Goal: Communication & Community: Answer question/provide support

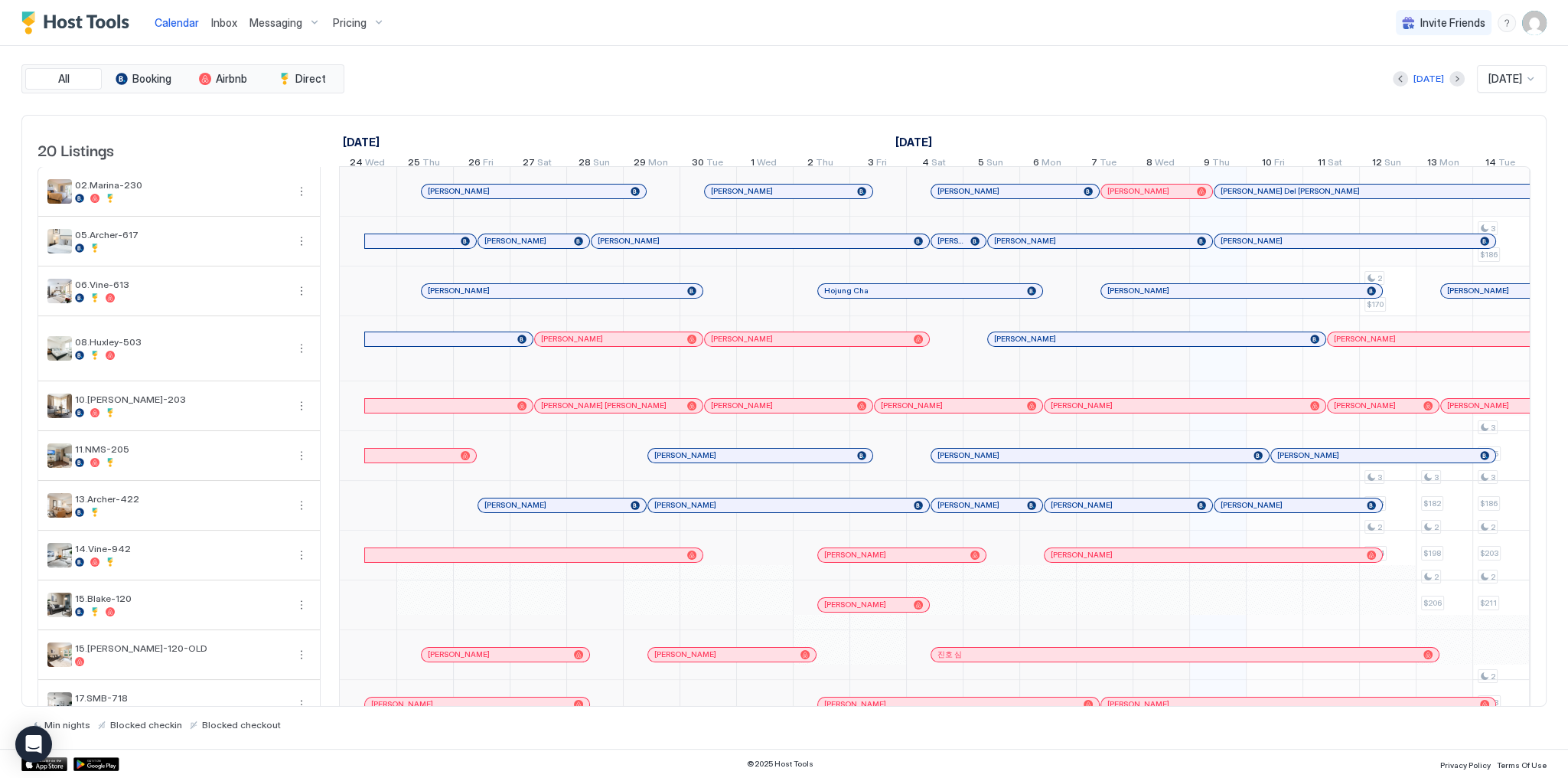
scroll to position [0, 850]
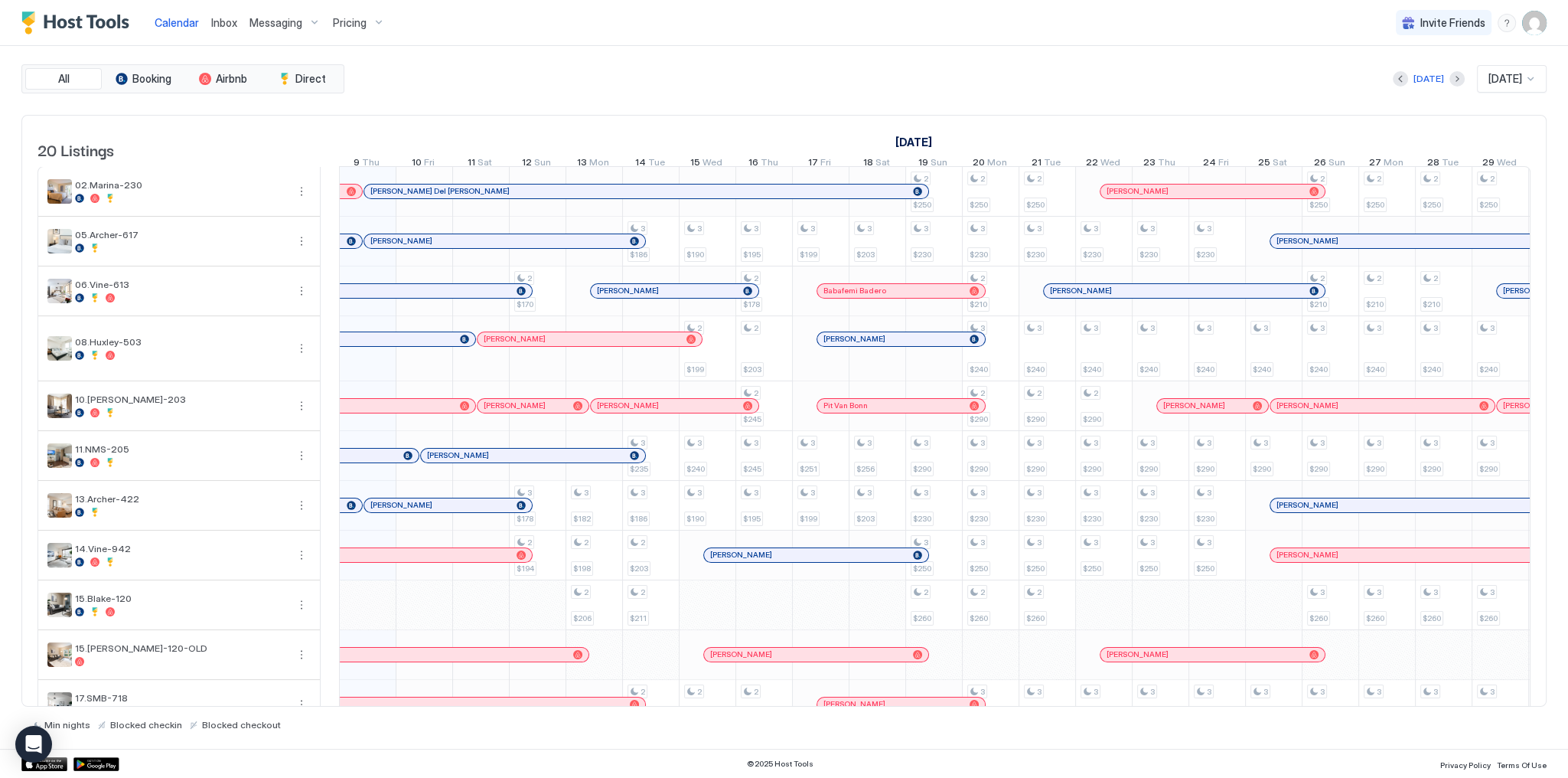
click at [555, 97] on div "All Booking Airbnb Direct Today Oct 2025 20 Listings September 2025 October 202…" at bounding box center [784, 397] width 1526 height 666
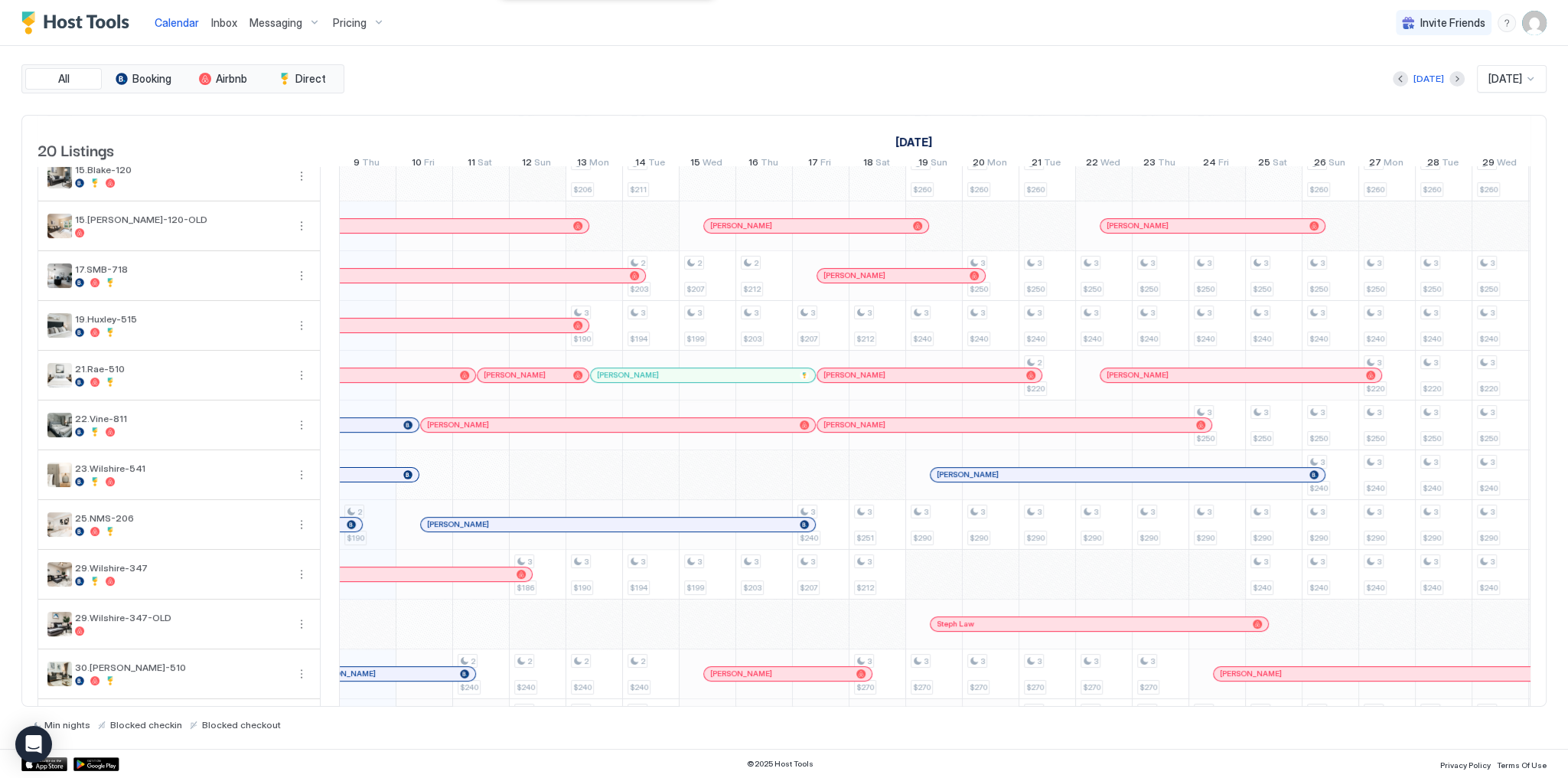
scroll to position [485, 0]
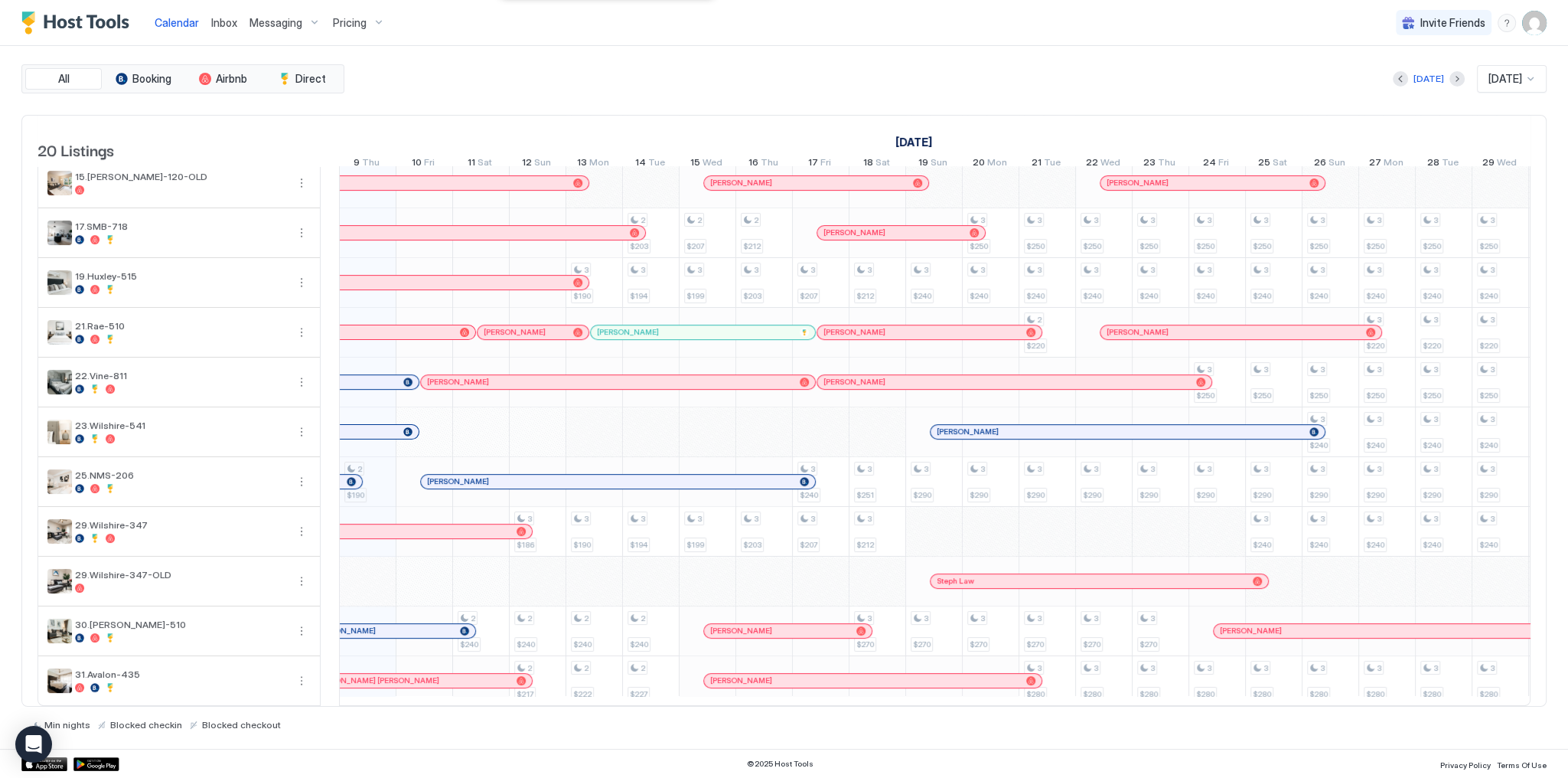
click at [768, 92] on div "All Booking Airbnb Direct Today Oct 2025 20 Listings September 2025 October 202…" at bounding box center [784, 397] width 1526 height 666
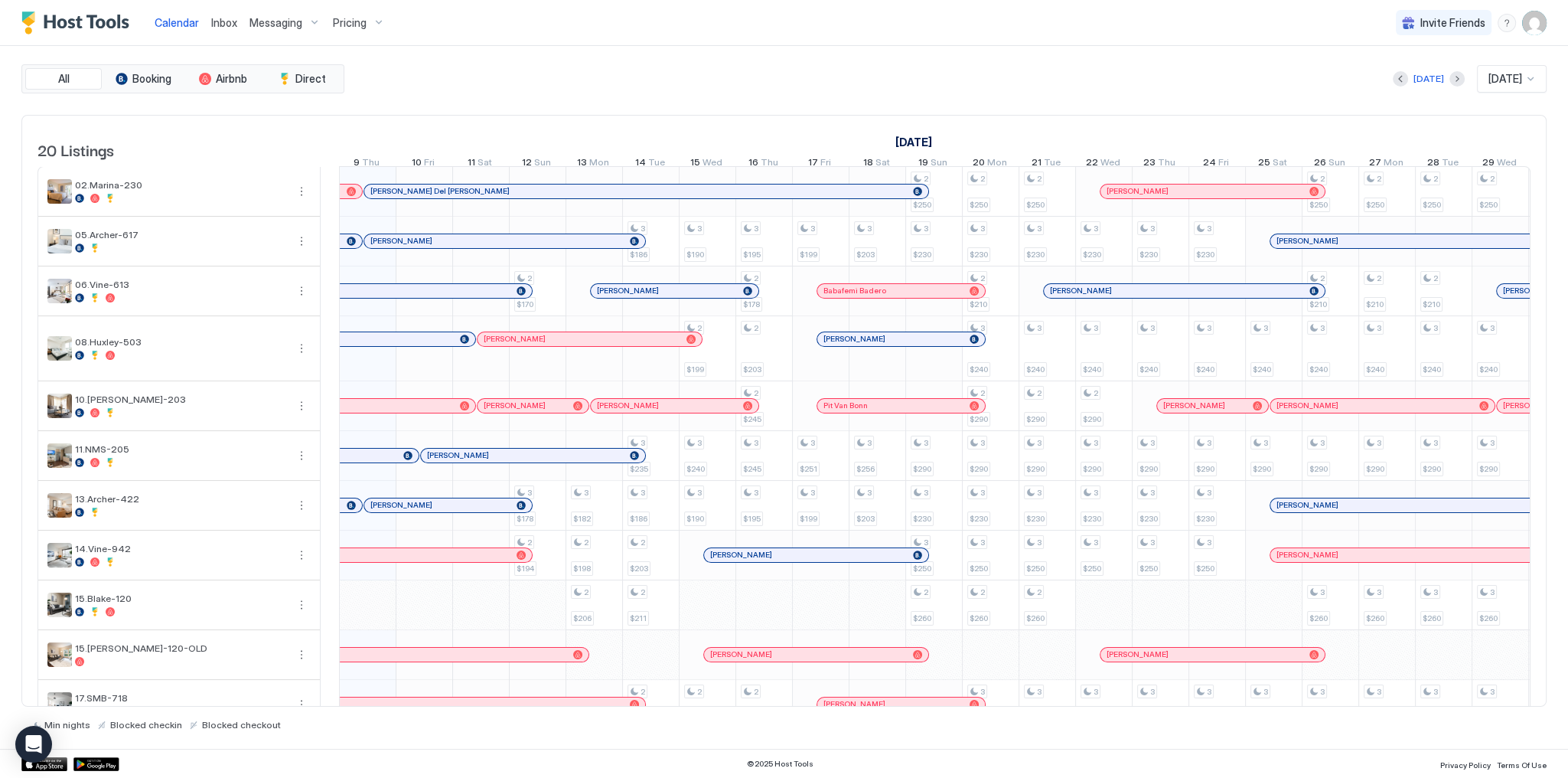
scroll to position [0, 728]
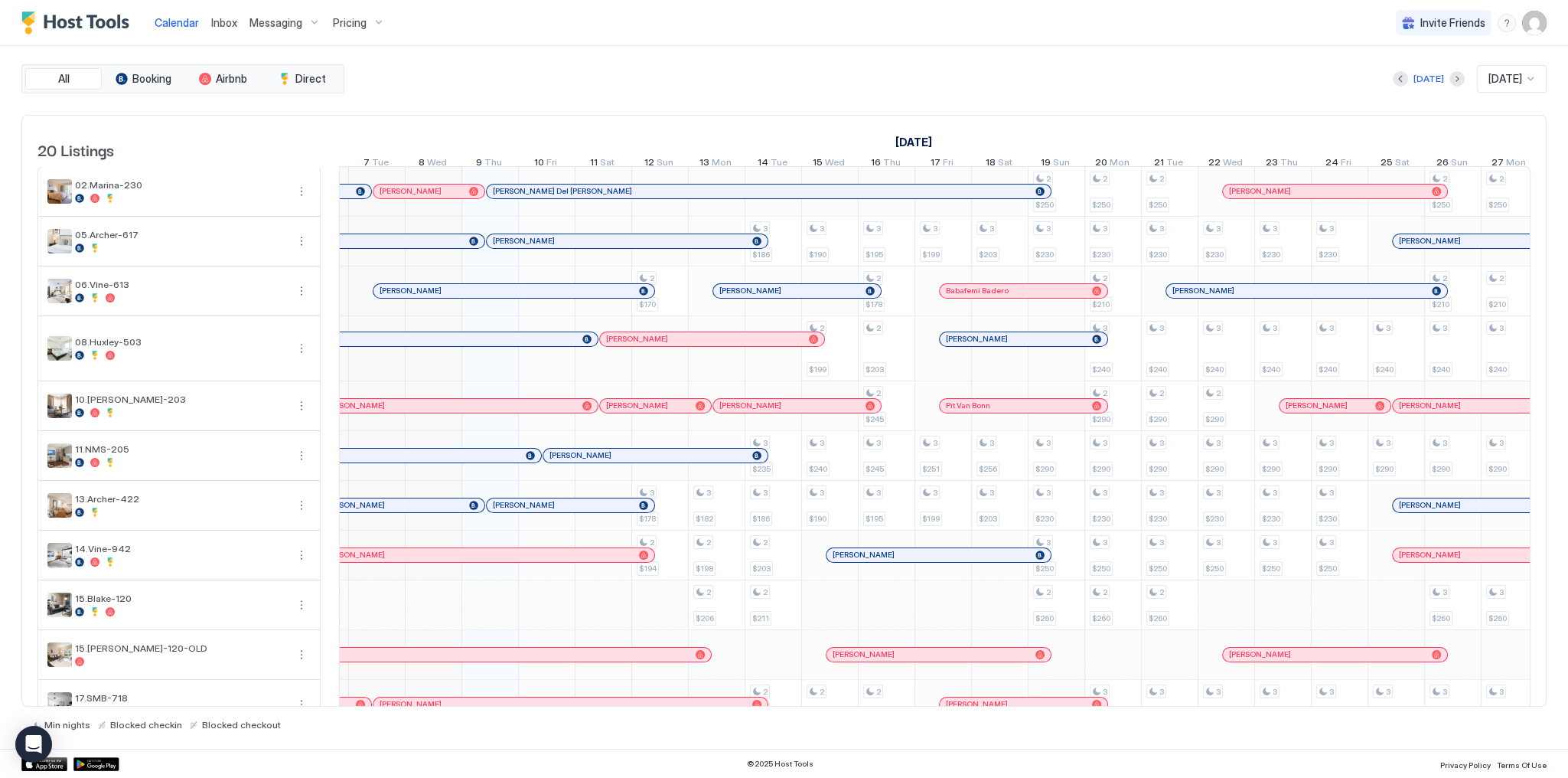
click at [230, 21] on span "Inbox" at bounding box center [224, 23] width 26 height 13
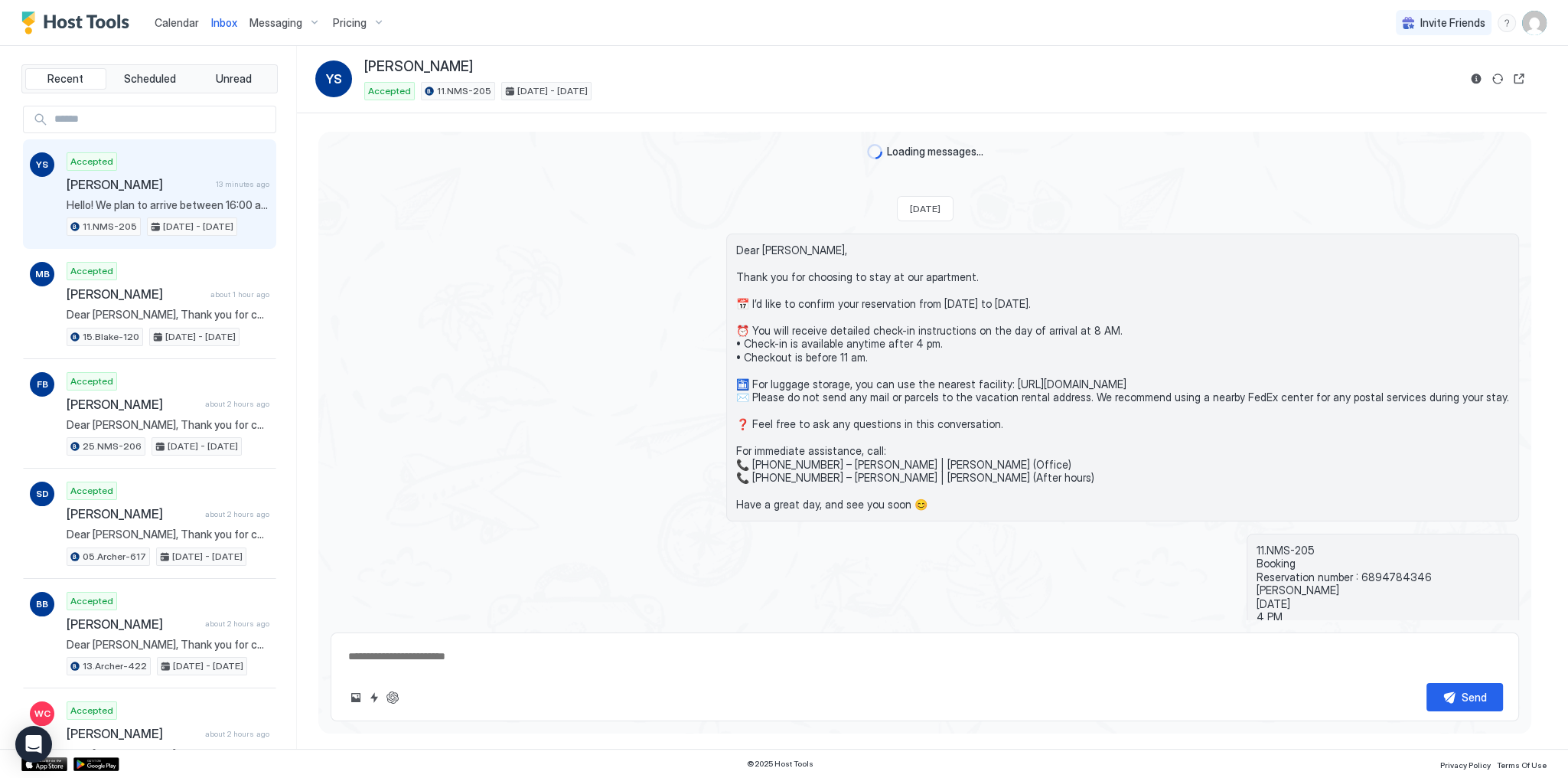
scroll to position [1047, 0]
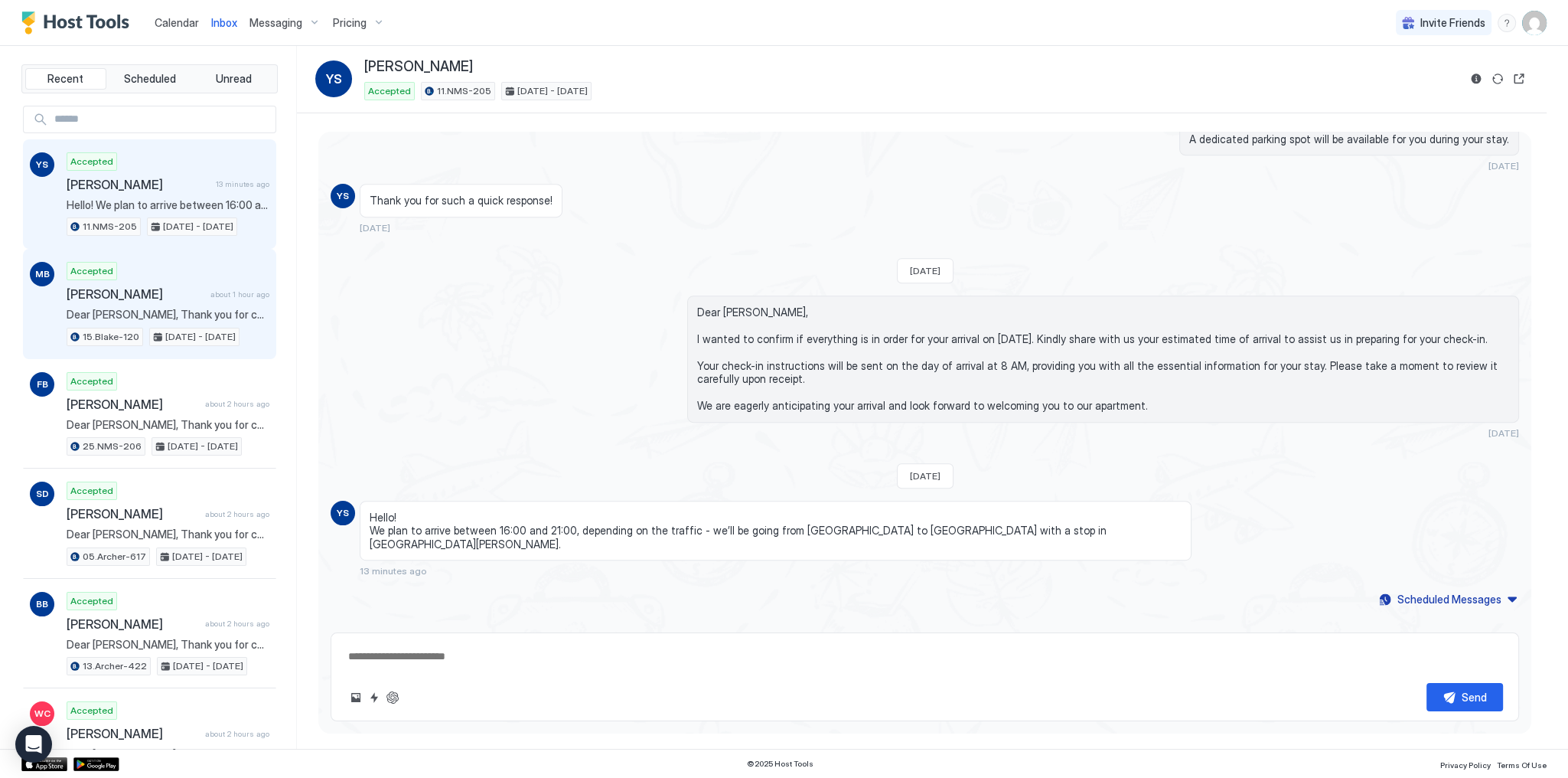
click at [190, 264] on div "Accepted Madeleine Beerman about 1 hour ago Dear Madeleine, Thank you for choos…" at bounding box center [168, 304] width 203 height 84
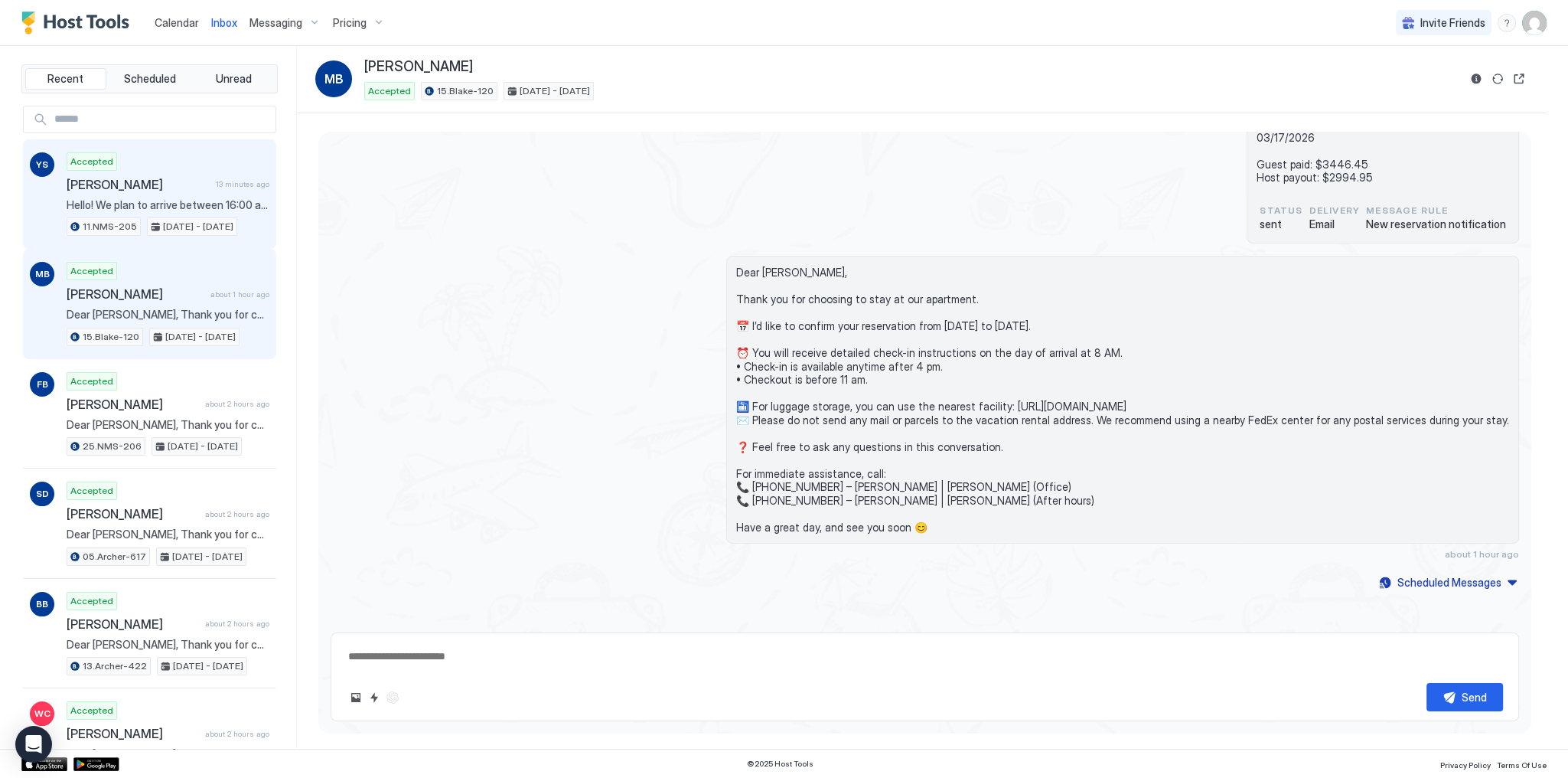
click at [183, 177] on span "[PERSON_NAME]" at bounding box center [137, 185] width 143 height 16
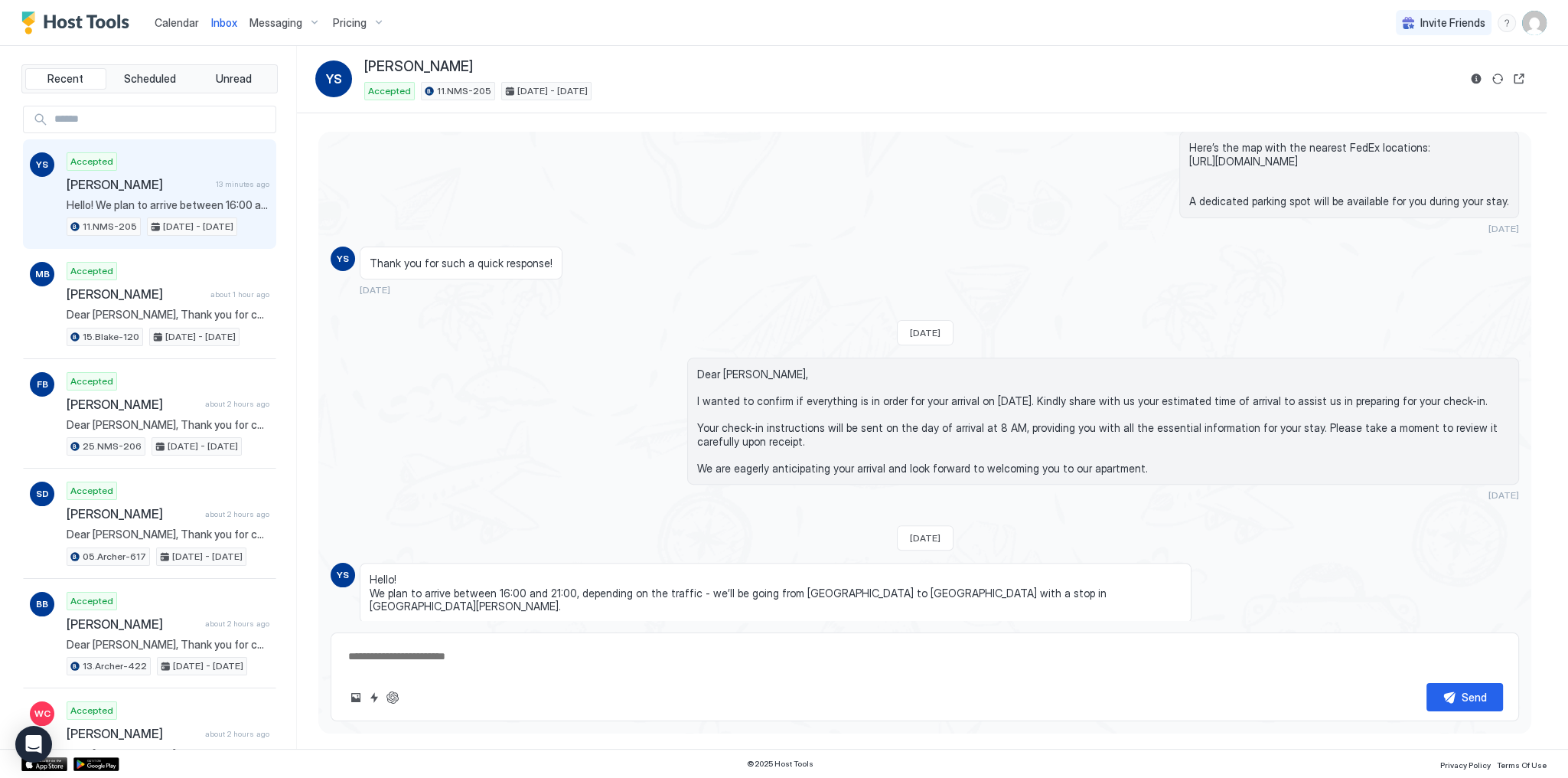
scroll to position [1047, 0]
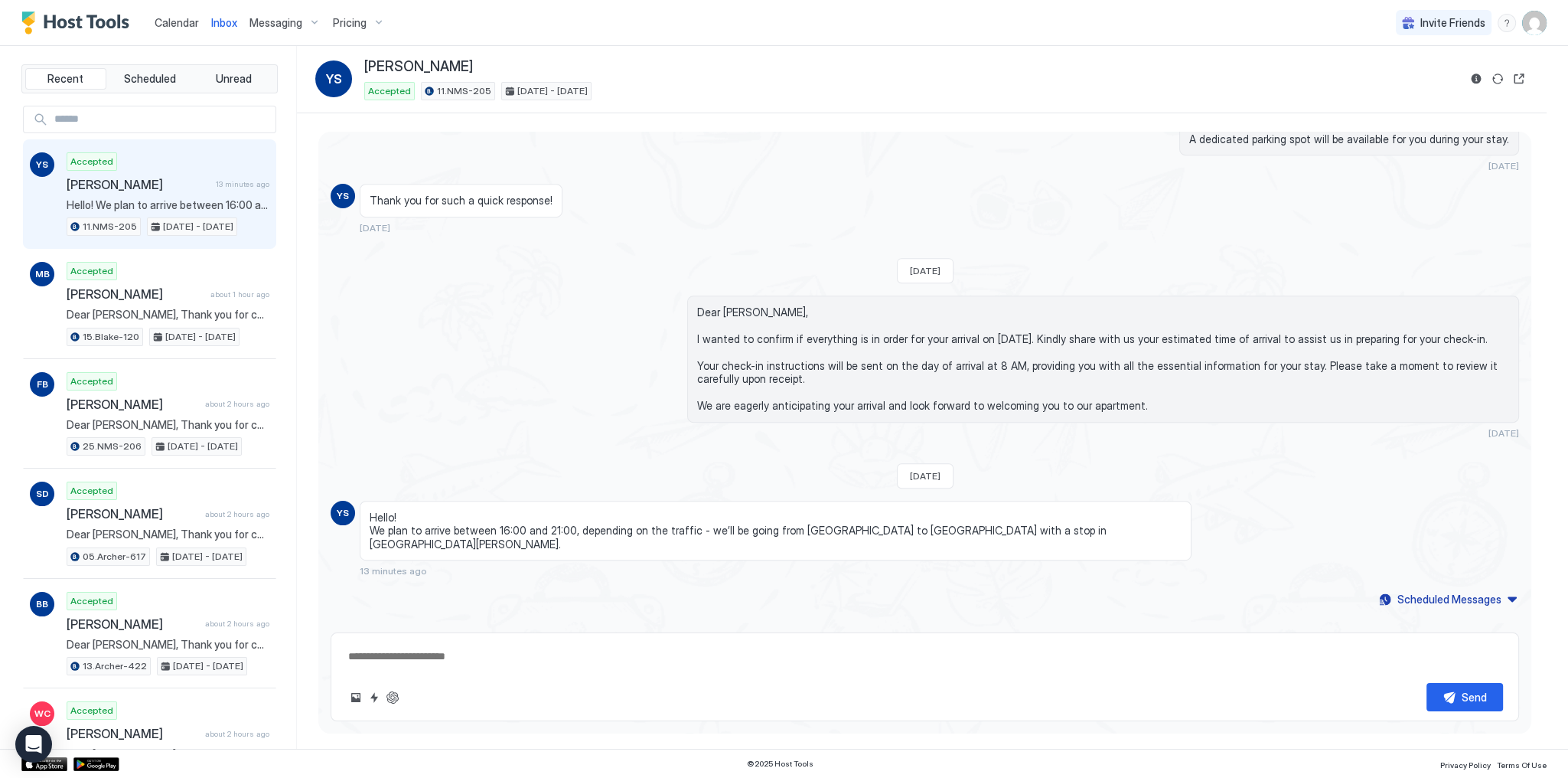
click at [391, 700] on button "ChatGPT Auto Reply" at bounding box center [393, 698] width 19 height 19
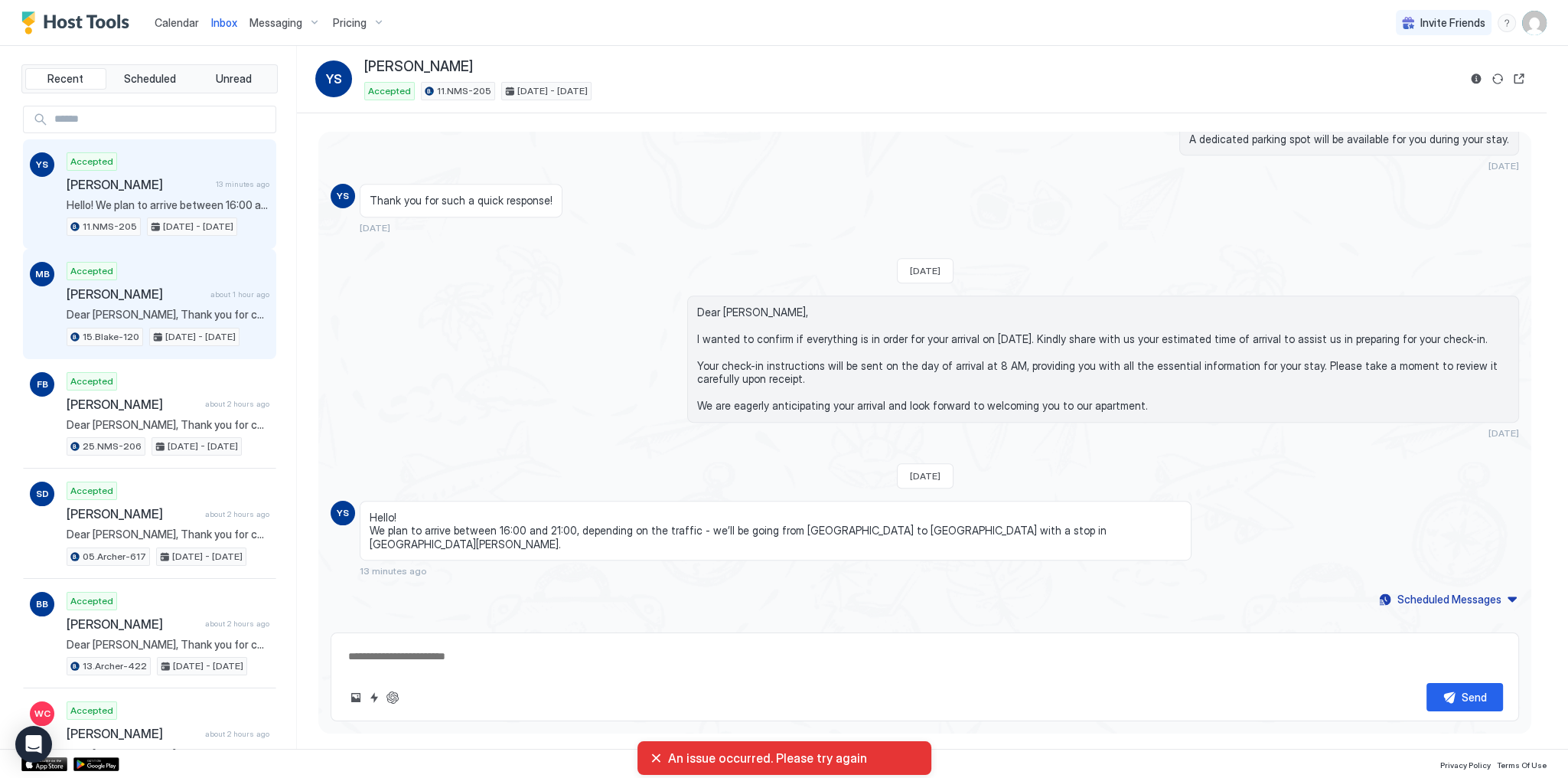
click at [187, 283] on div "Accepted Madeleine Beerman about 1 hour ago Dear Madeleine, Thank you for choos…" at bounding box center [168, 304] width 203 height 84
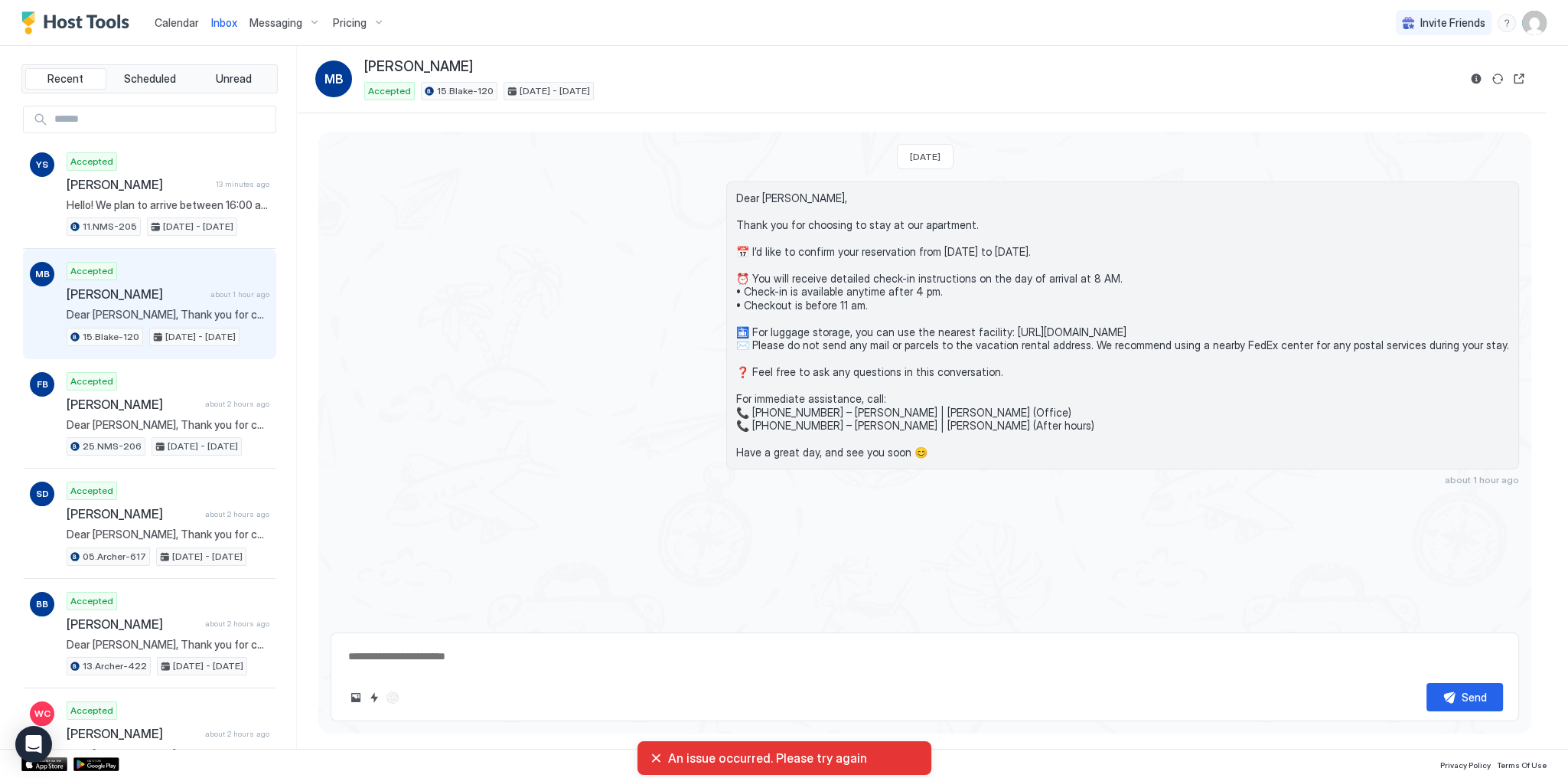
scroll to position [141, 0]
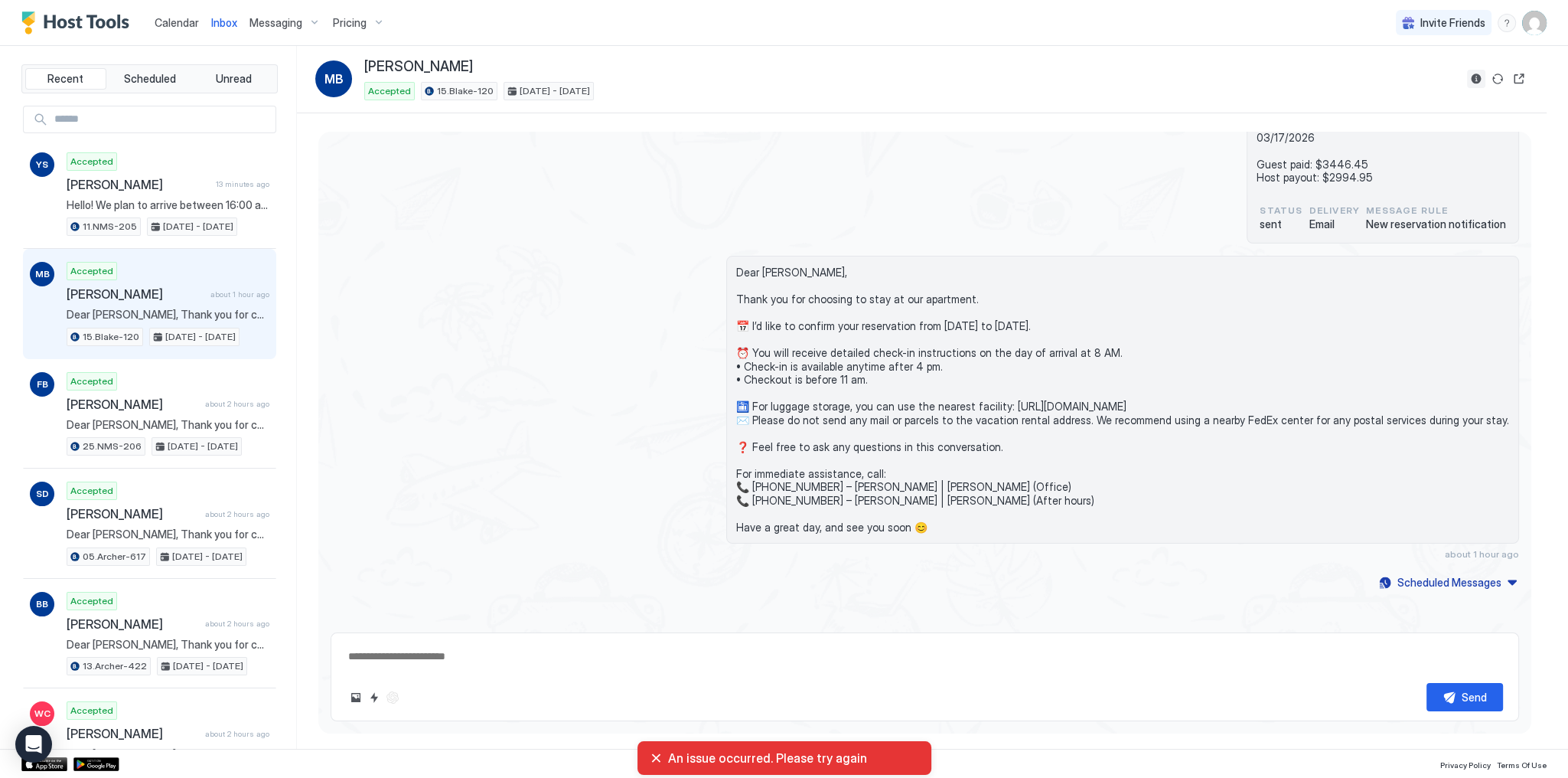
click at [1470, 77] on button "Reservation information" at bounding box center [1477, 79] width 19 height 19
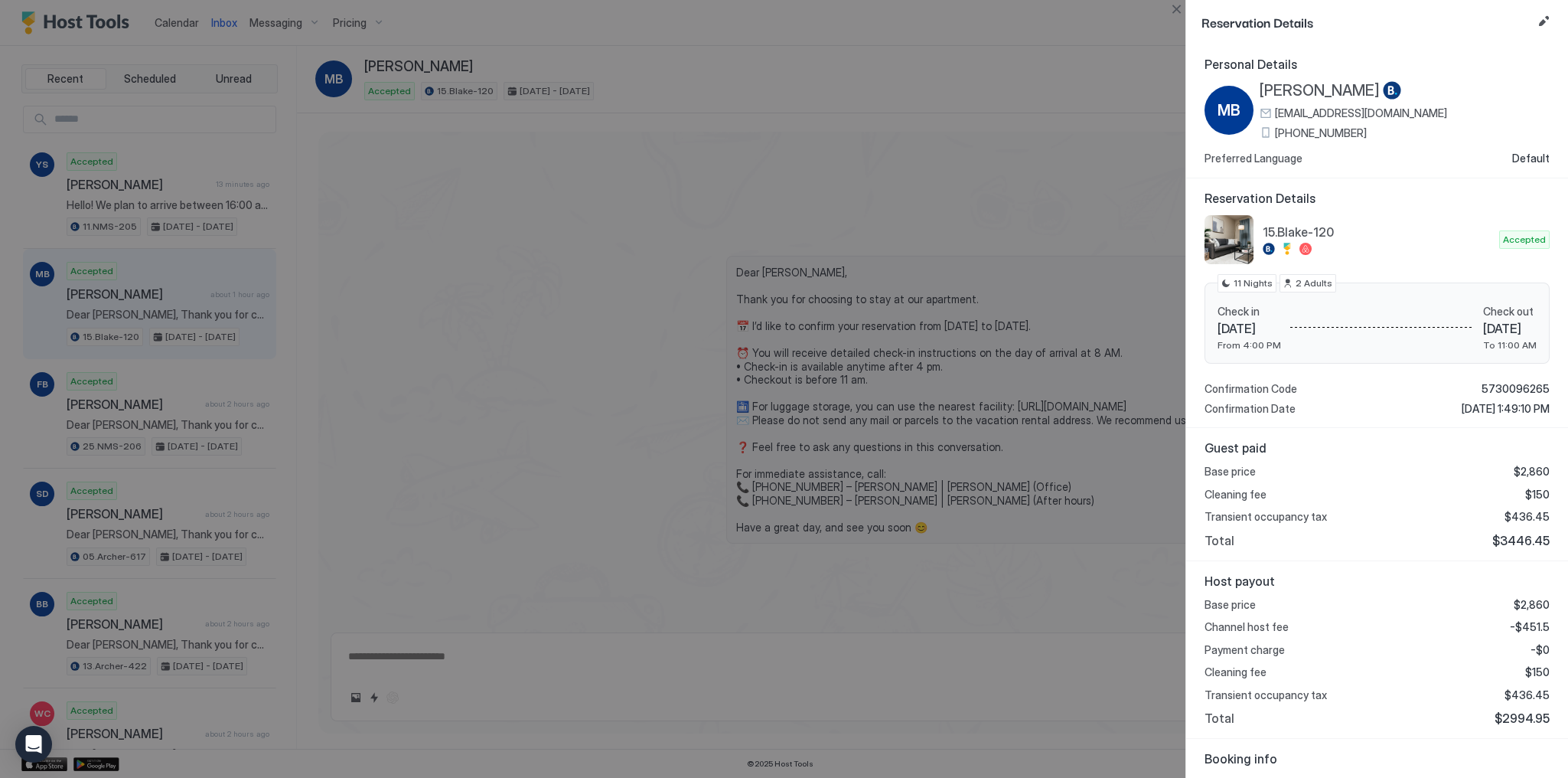
click at [1507, 542] on span "$3446.45" at bounding box center [1521, 541] width 58 height 16
click at [1508, 542] on span "$3446.45" at bounding box center [1521, 541] width 58 height 16
copy span "3446.45"
click at [1534, 624] on span "-$451.5" at bounding box center [1530, 627] width 40 height 14
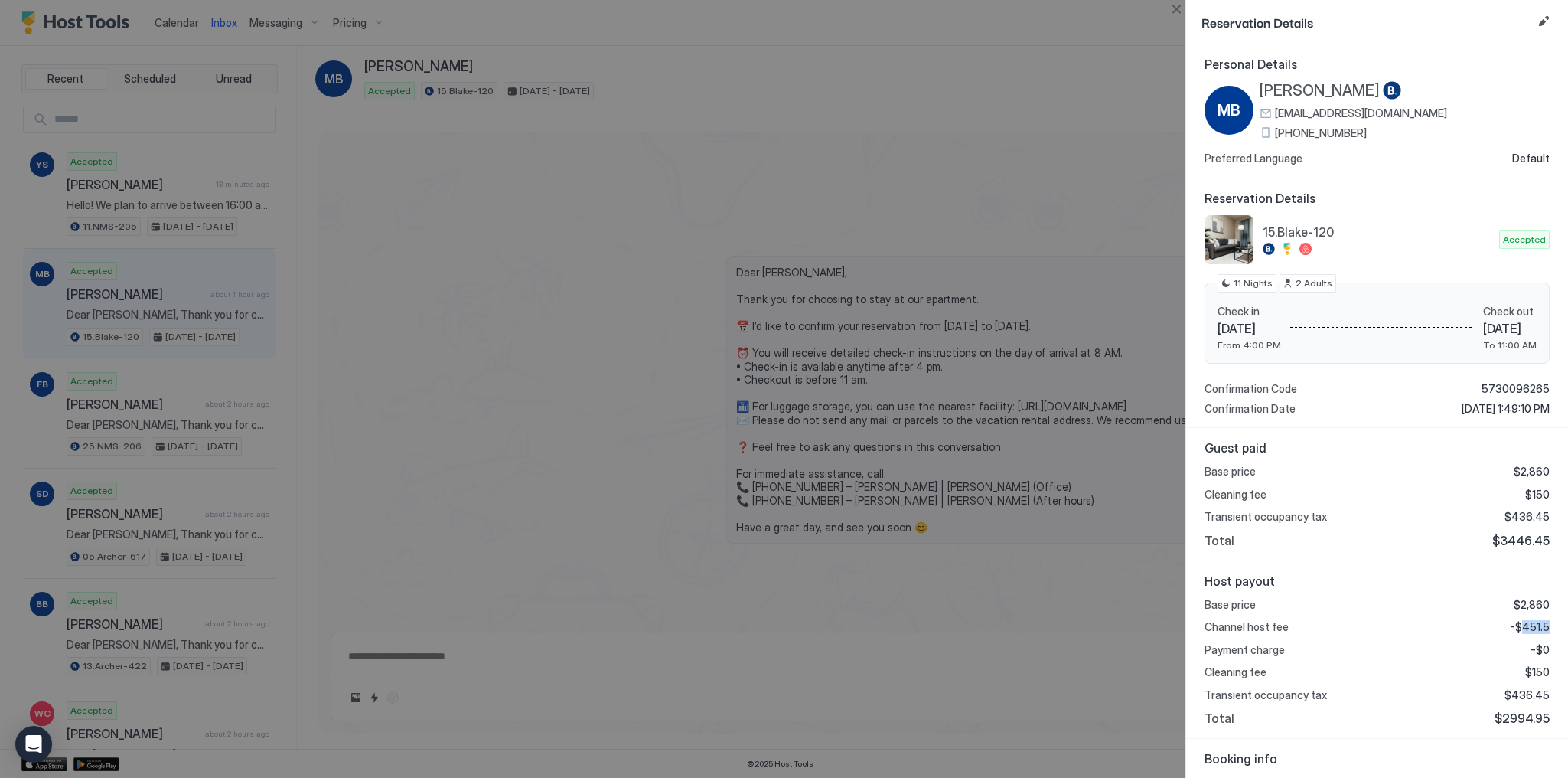
copy span "451.5"
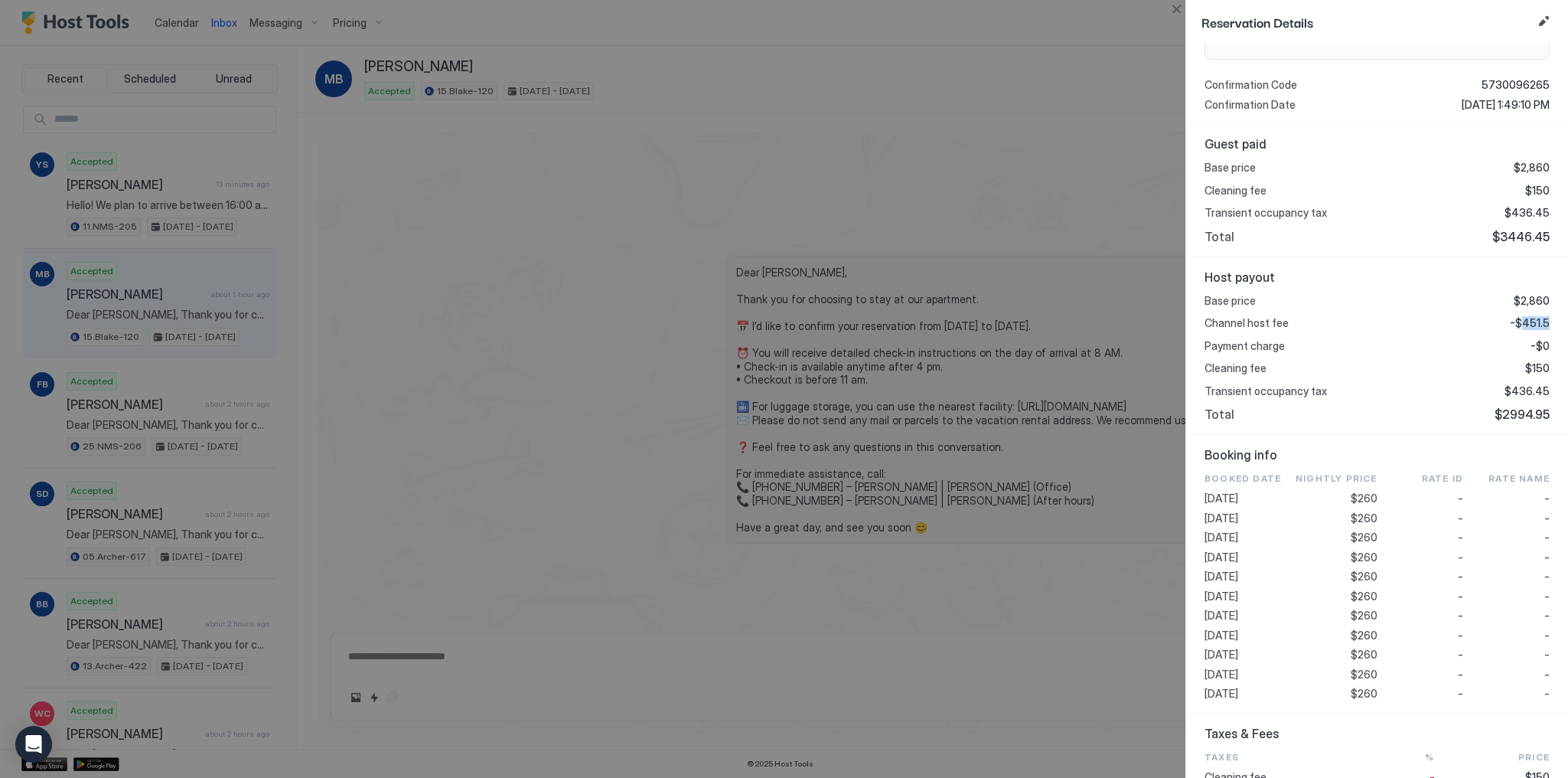
scroll to position [306, 0]
click at [1362, 591] on span "$260" at bounding box center [1364, 595] width 27 height 14
copy span "260"
click at [1525, 389] on span "$436.45" at bounding box center [1527, 389] width 45 height 14
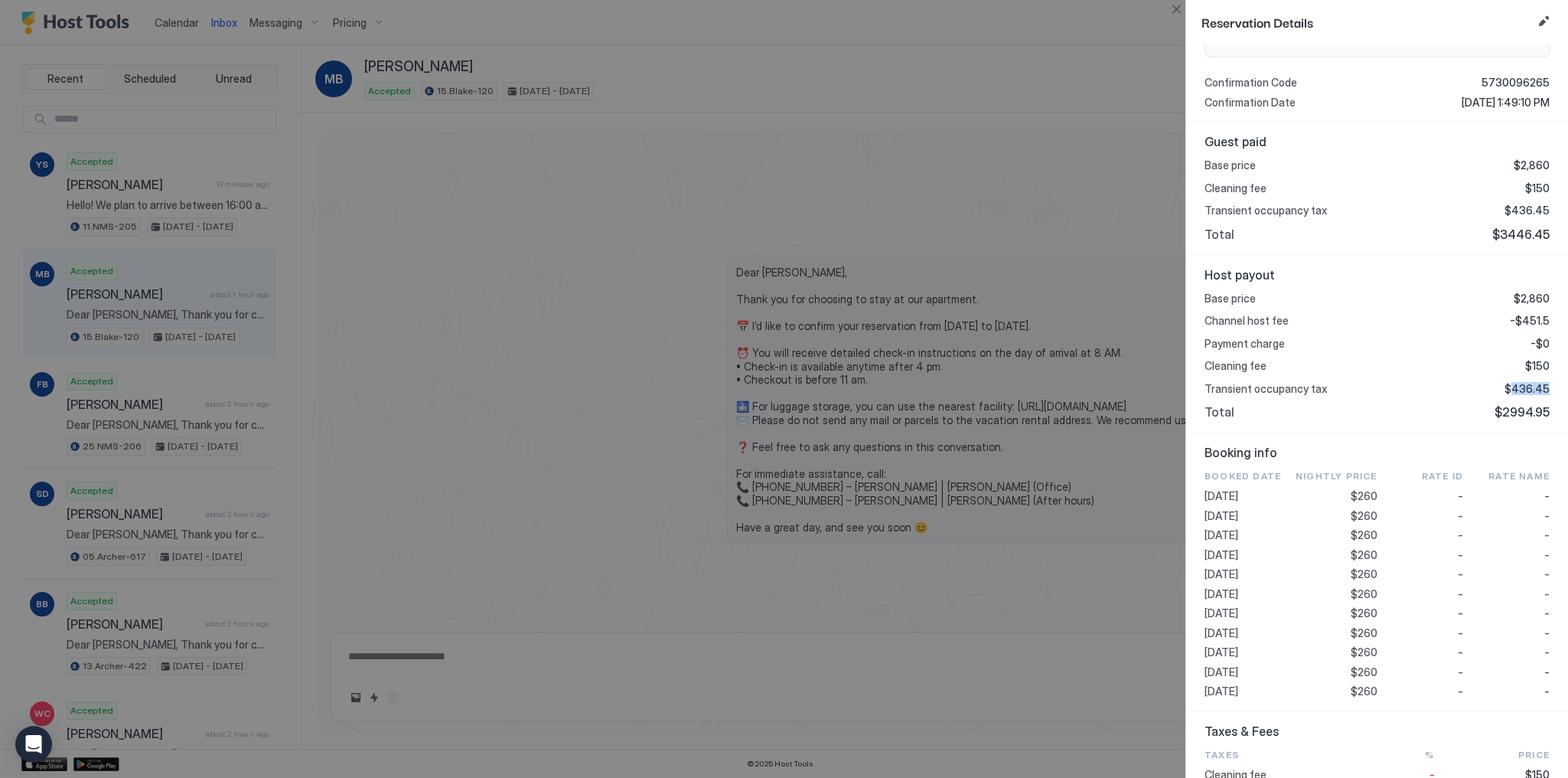
click at [1525, 389] on span "$436.45" at bounding box center [1527, 389] width 45 height 14
copy span "436.45"
click at [641, 250] on div at bounding box center [784, 389] width 1568 height 778
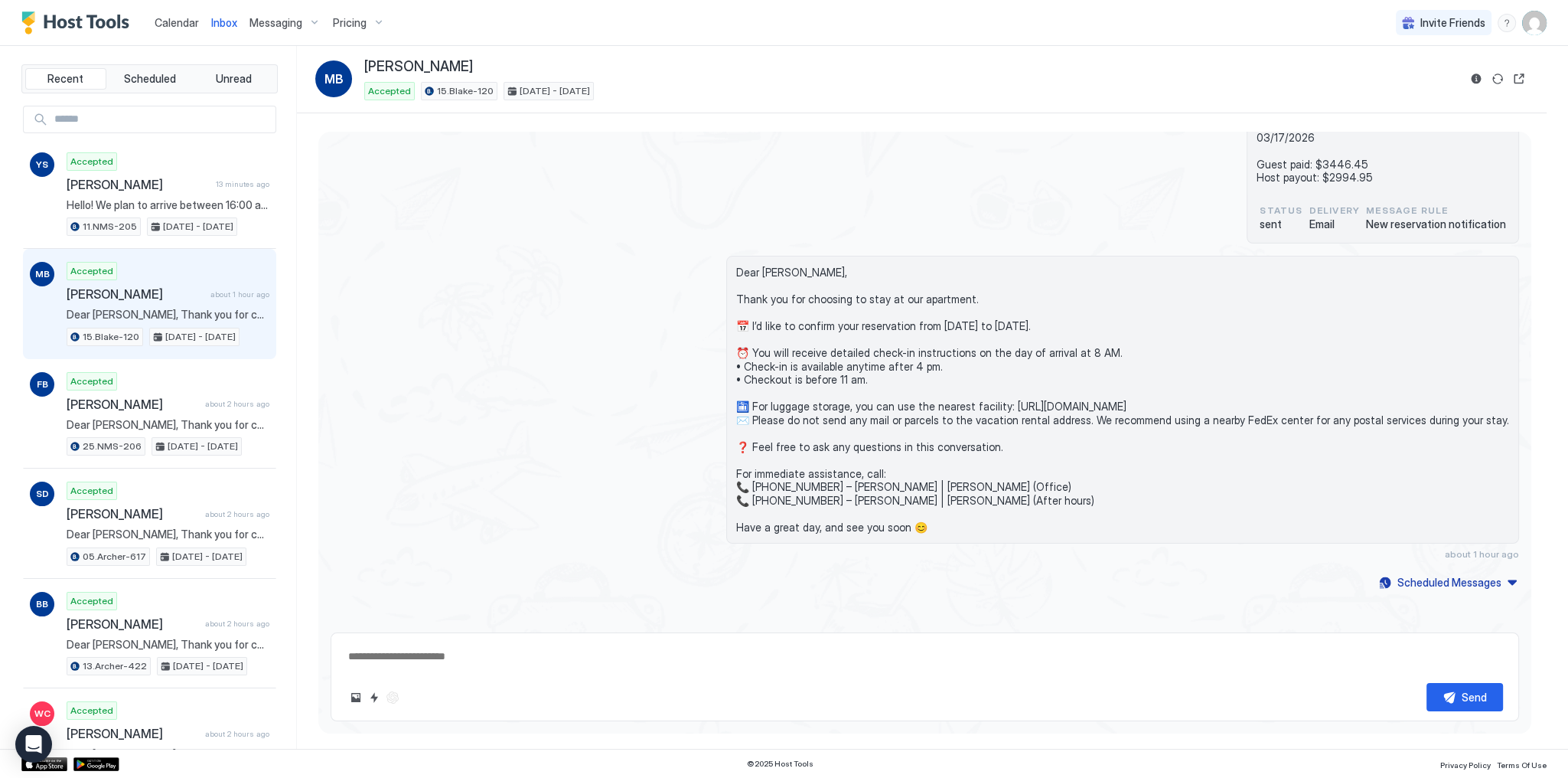
click at [158, 24] on span "Calendar" at bounding box center [176, 23] width 44 height 13
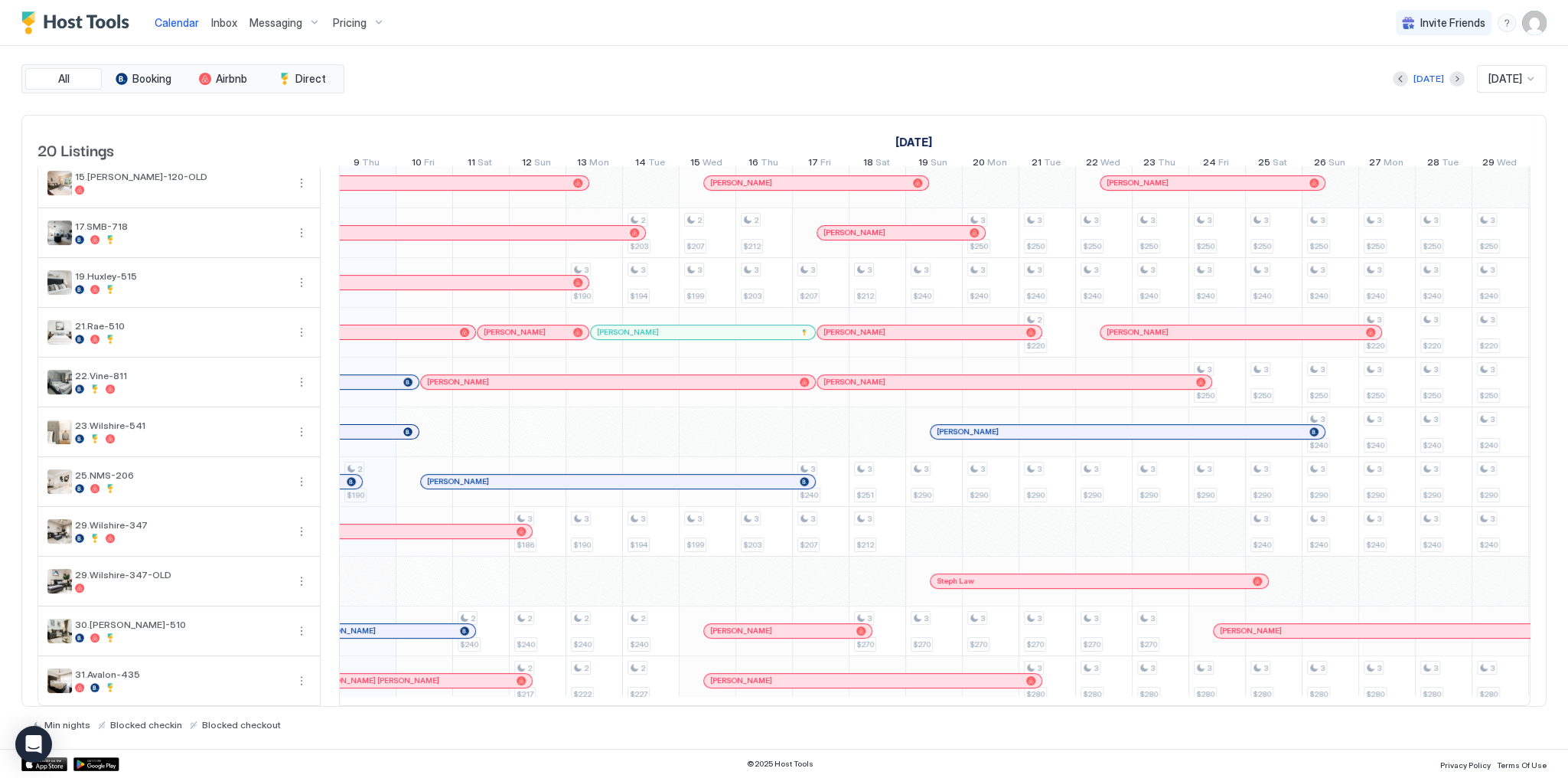
scroll to position [0, 667]
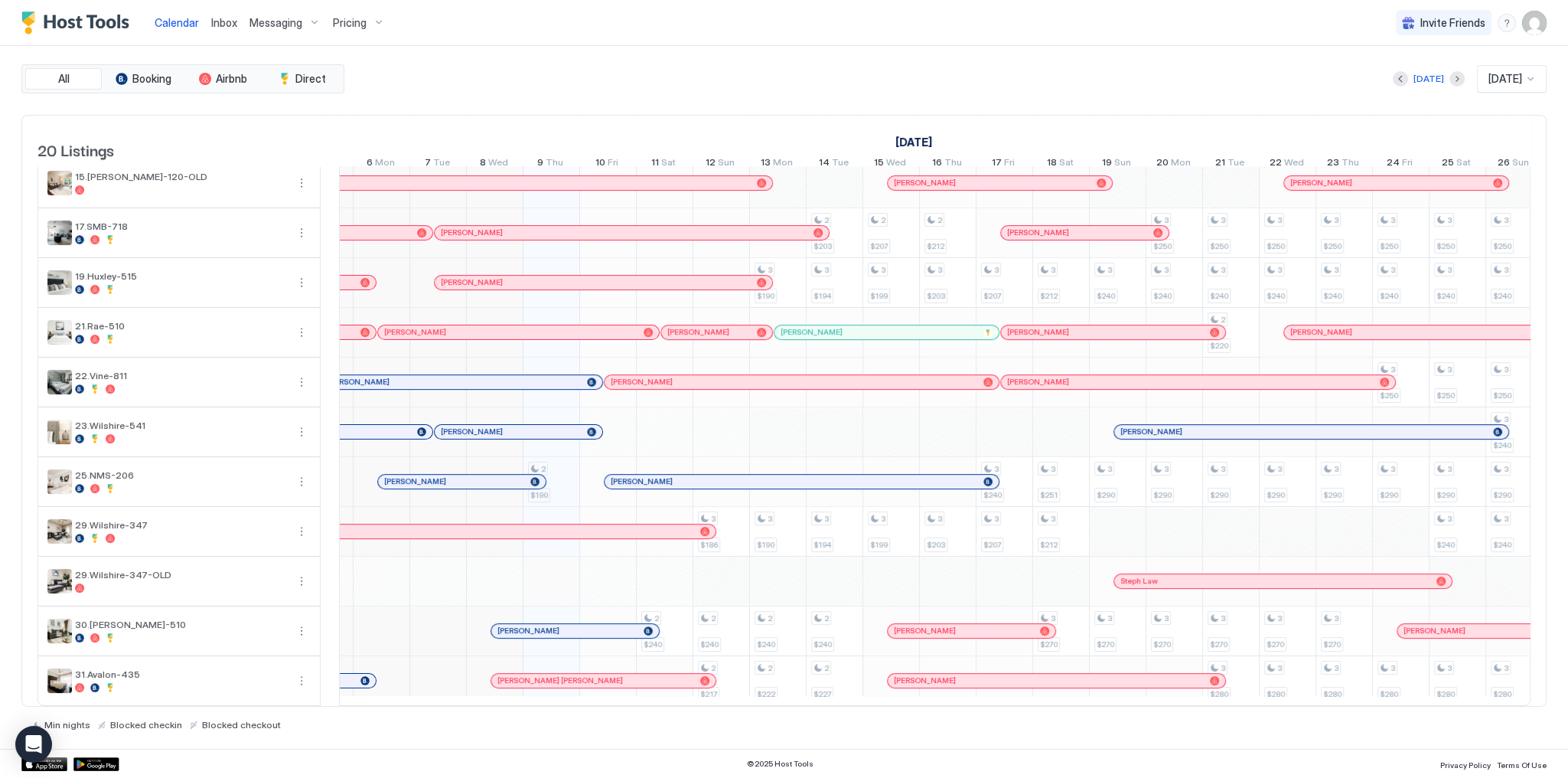
click at [502, 382] on div at bounding box center [495, 382] width 56 height 50
click at [530, 377] on div "[PERSON_NAME]" at bounding box center [454, 382] width 254 height 10
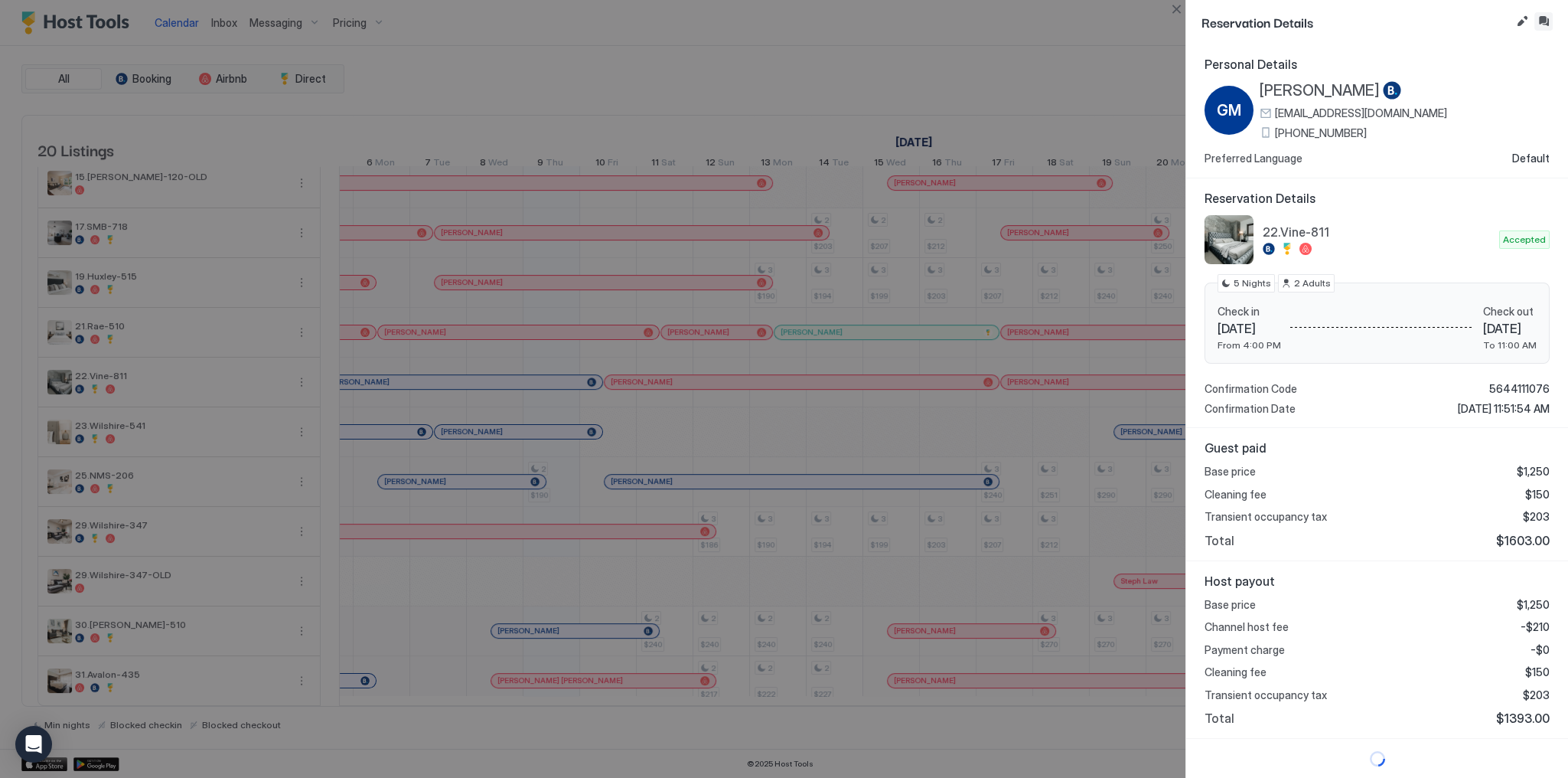
click at [1547, 18] on button "Inbox" at bounding box center [1544, 22] width 19 height 19
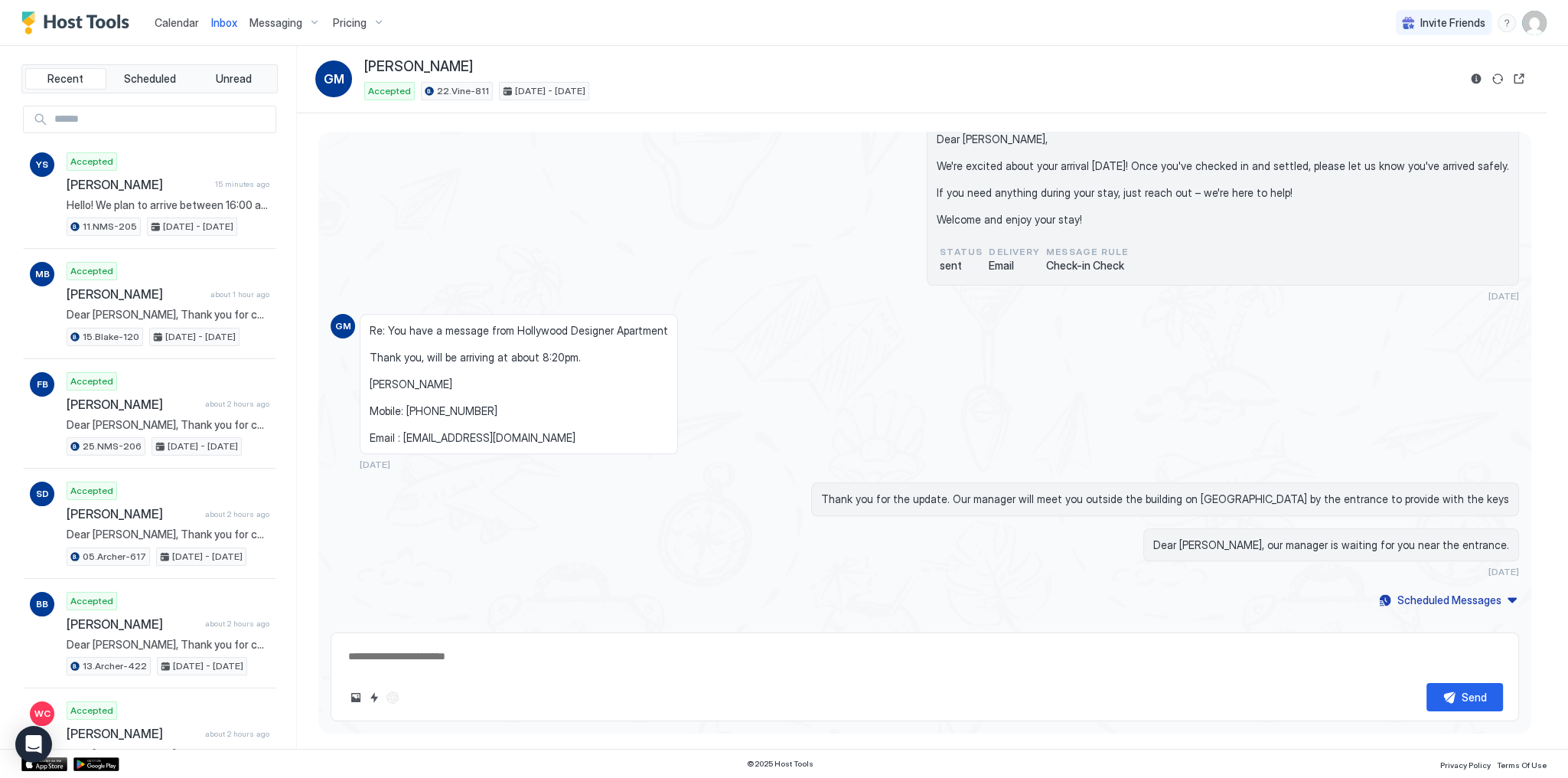
scroll to position [2560, 0]
click at [535, 664] on textarea at bounding box center [924, 656] width 1157 height 28
paste textarea "**********"
type textarea "*"
type textarea "**********"
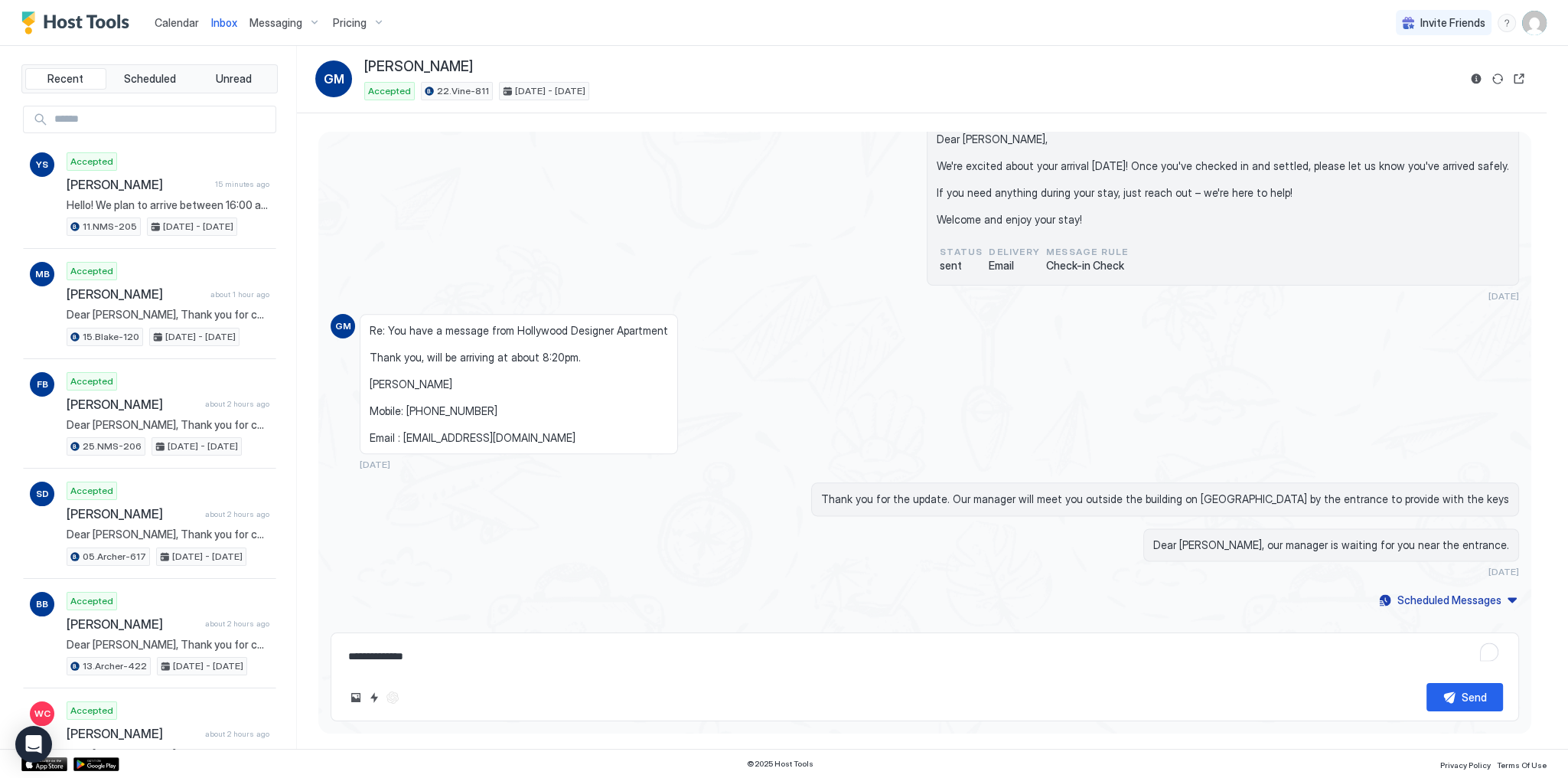
type textarea "*"
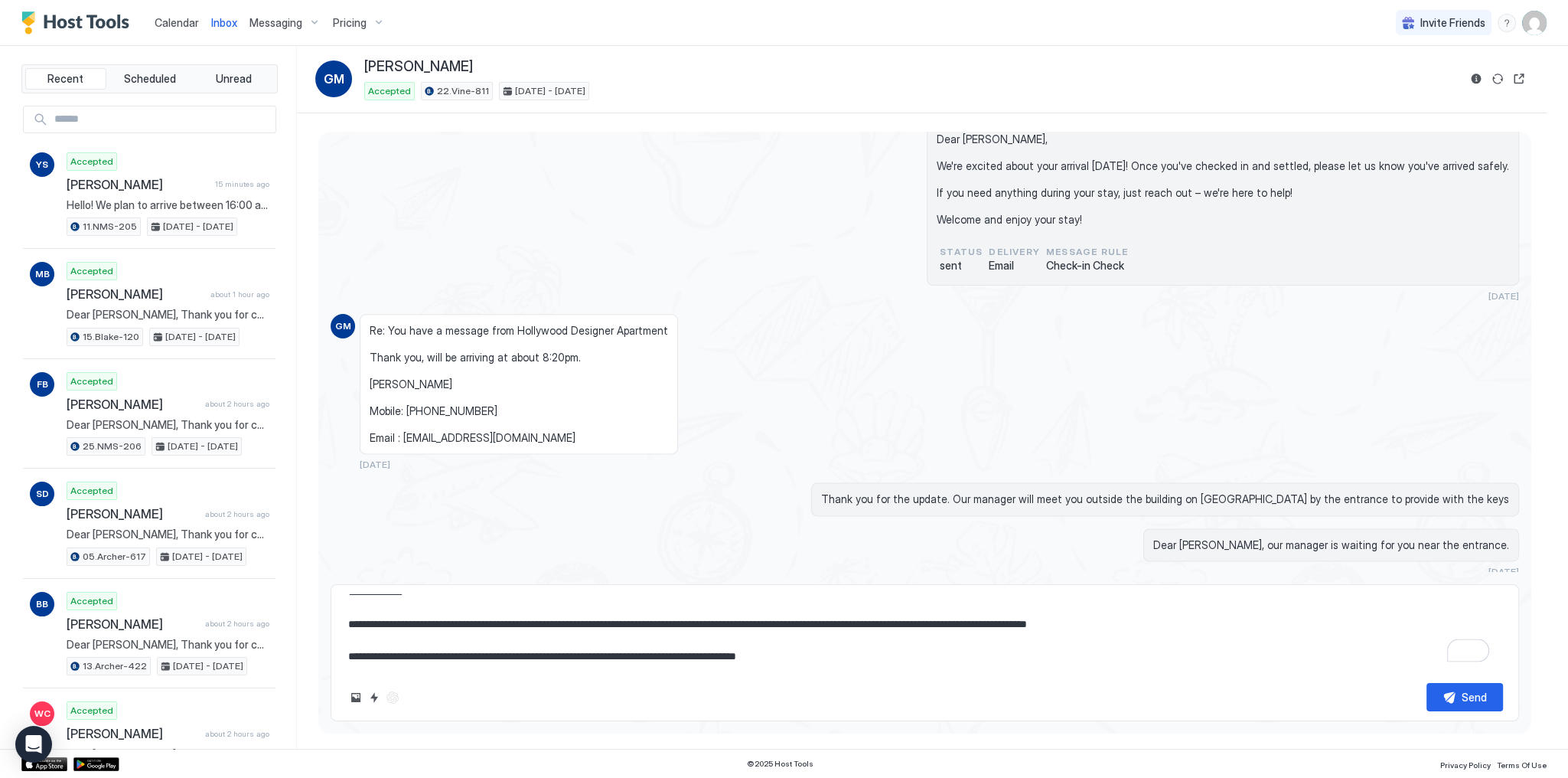
scroll to position [0, 0]
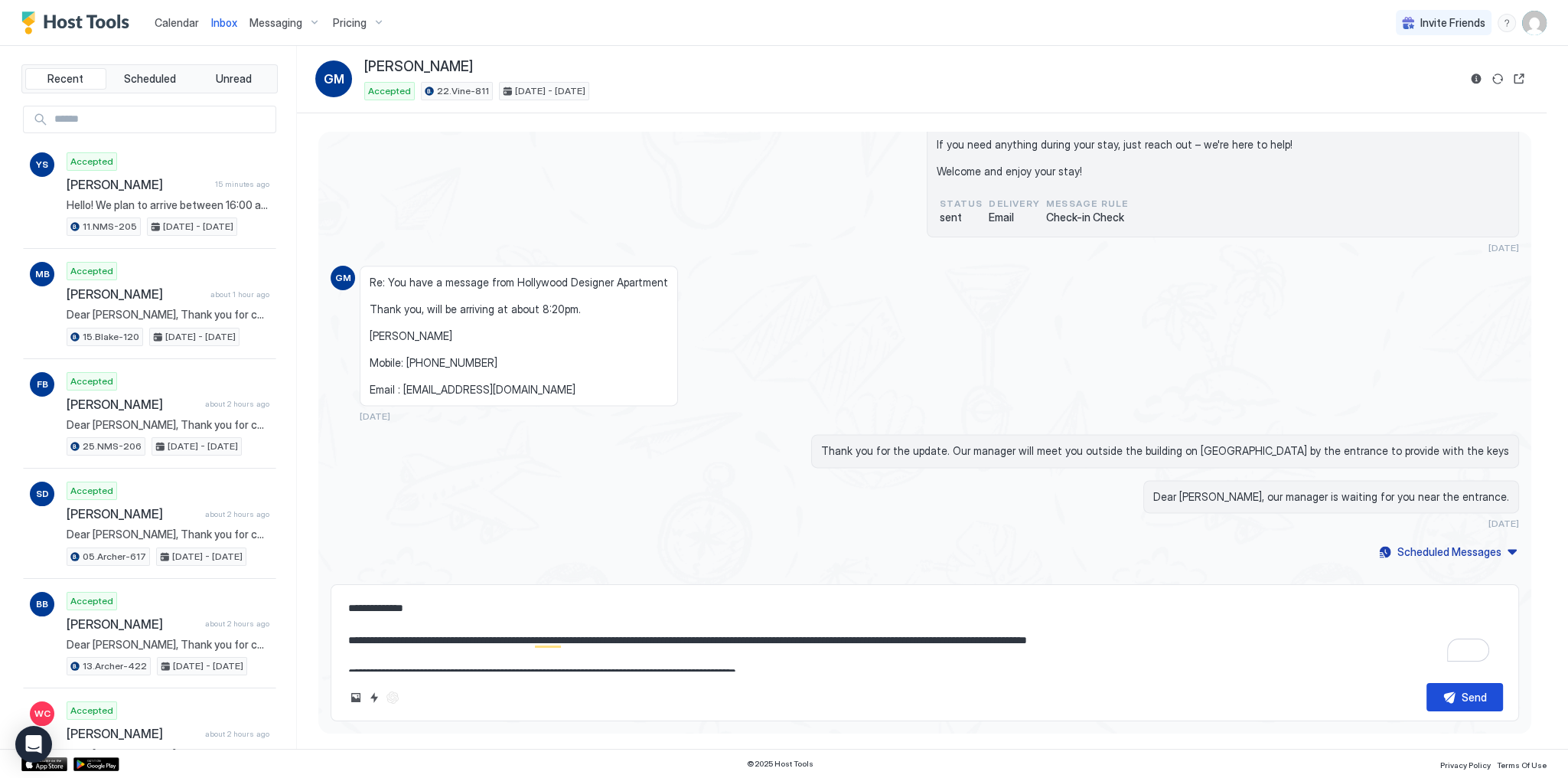
type textarea "**********"
click at [1448, 704] on button "Send" at bounding box center [1465, 697] width 76 height 28
click at [1094, 480] on div "Dear Gricelda, our manager is waiting for you near the entrance. 4 days ago" at bounding box center [1103, 505] width 832 height 50
type textarea "*"
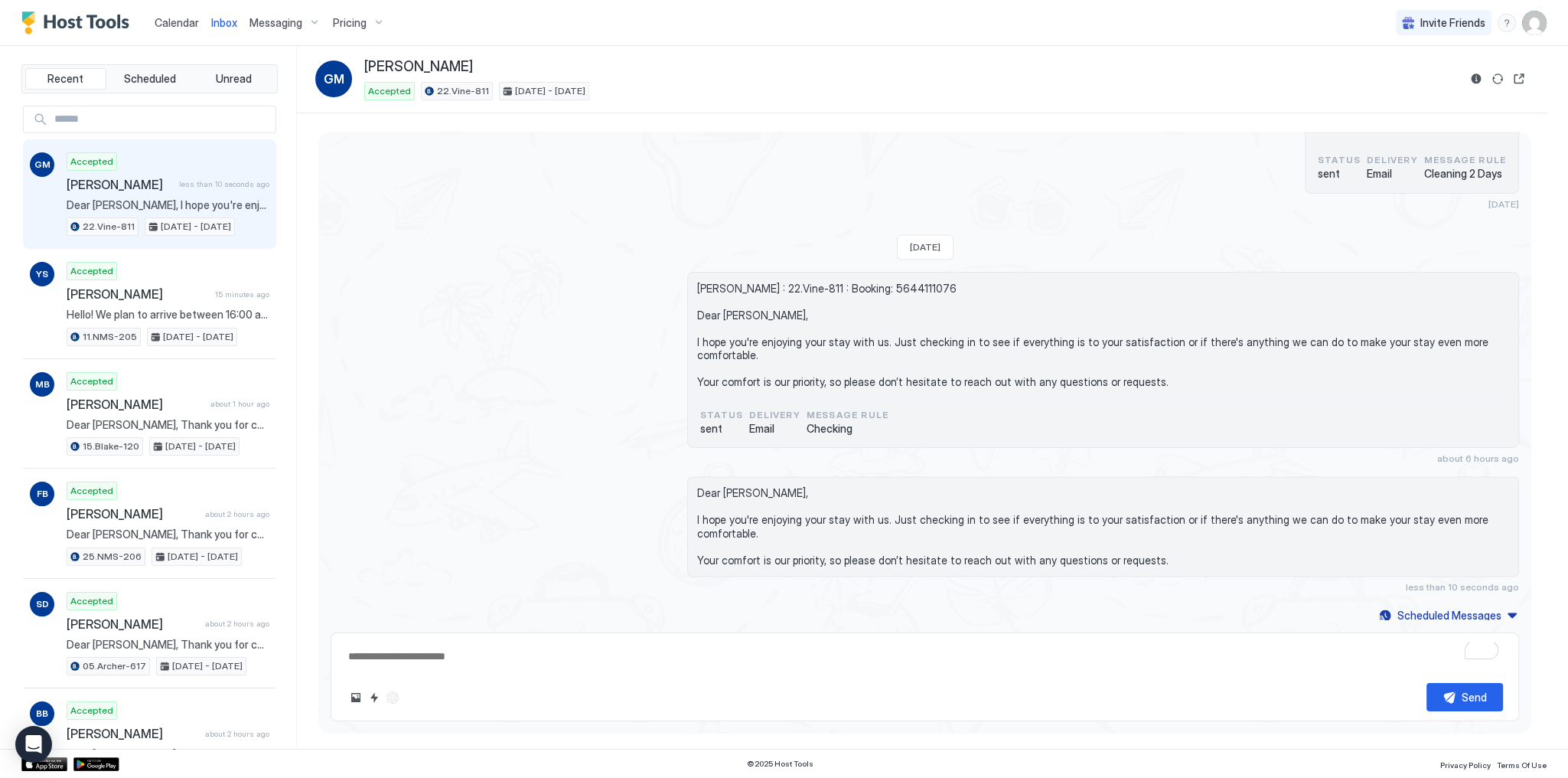
click at [183, 20] on span "Calendar" at bounding box center [176, 23] width 44 height 13
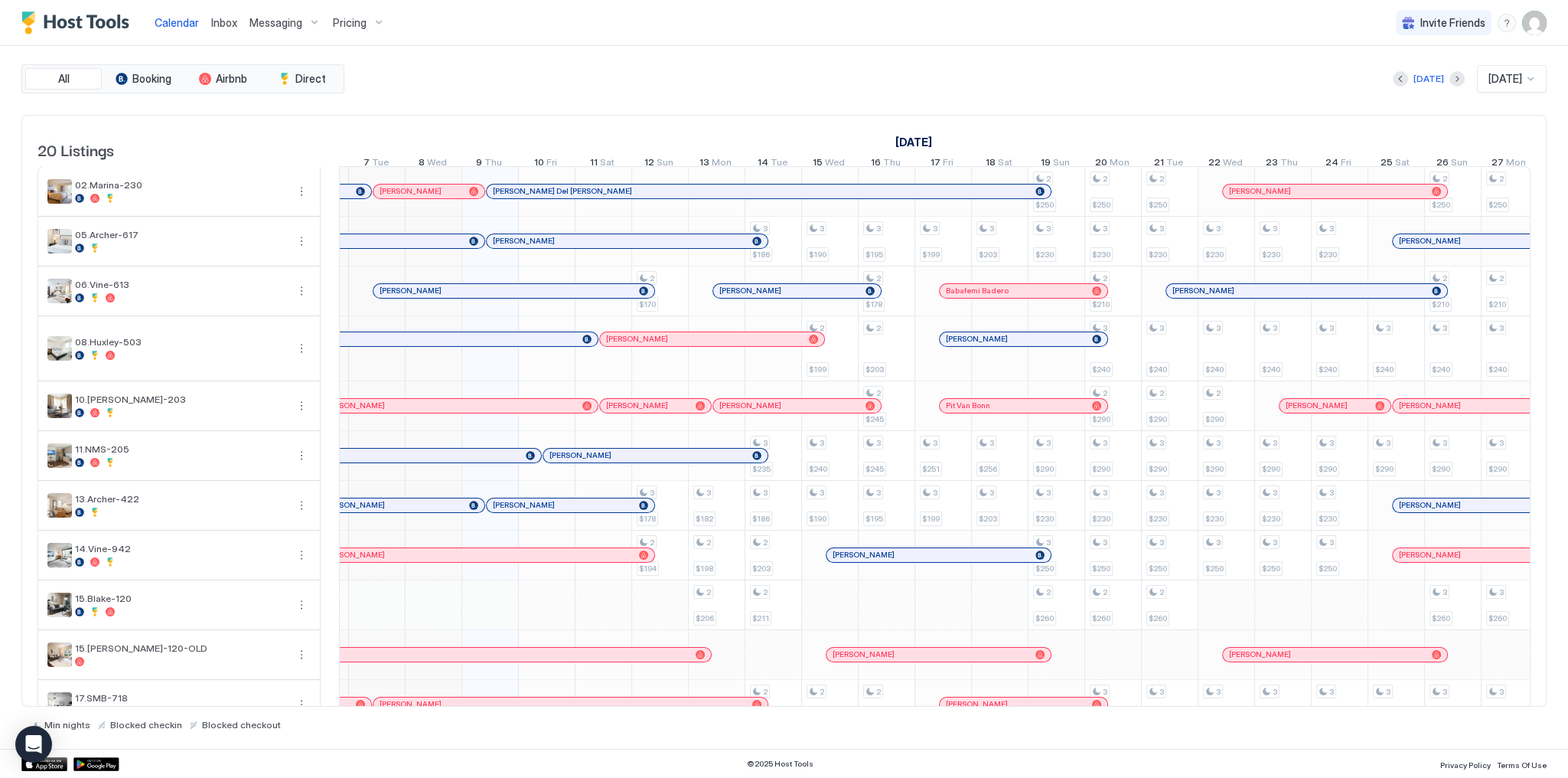
click at [508, 346] on div "[PERSON_NAME]" at bounding box center [429, 339] width 338 height 14
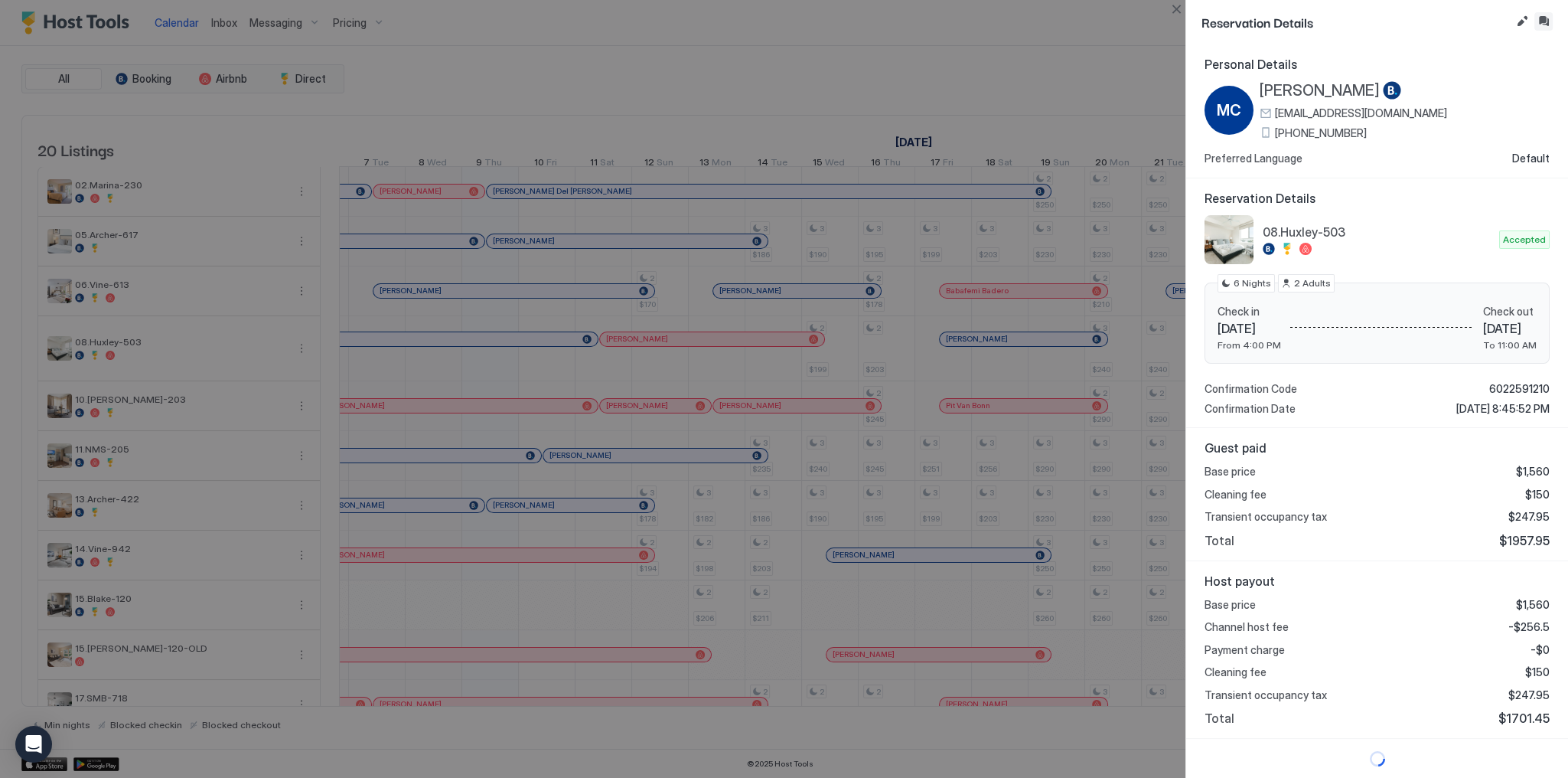
click at [1547, 20] on button "Inbox" at bounding box center [1544, 22] width 19 height 19
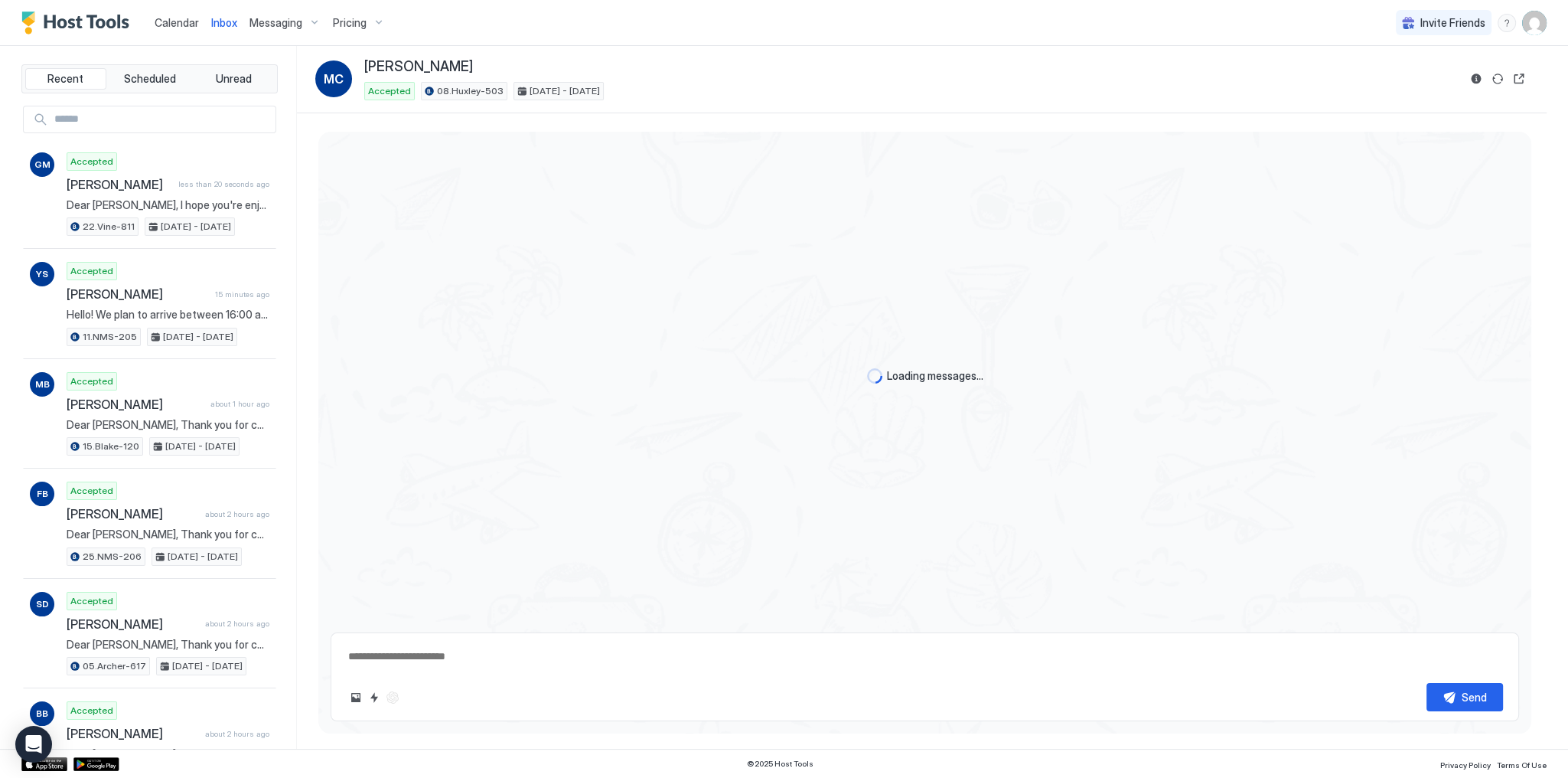
type textarea "*"
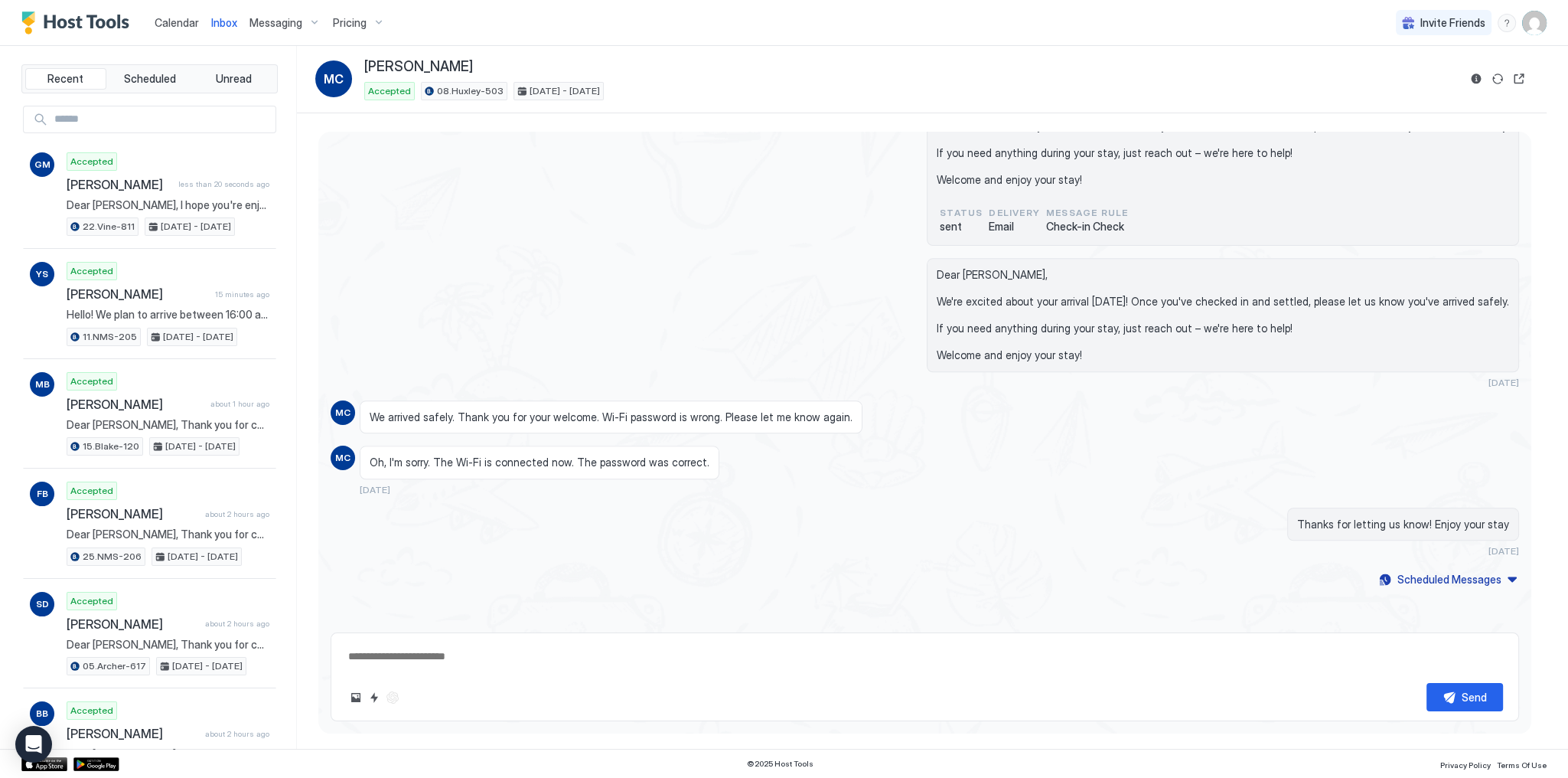
click at [557, 641] on div "Send" at bounding box center [925, 677] width 1189 height 89
click at [558, 654] on textarea at bounding box center [924, 656] width 1157 height 28
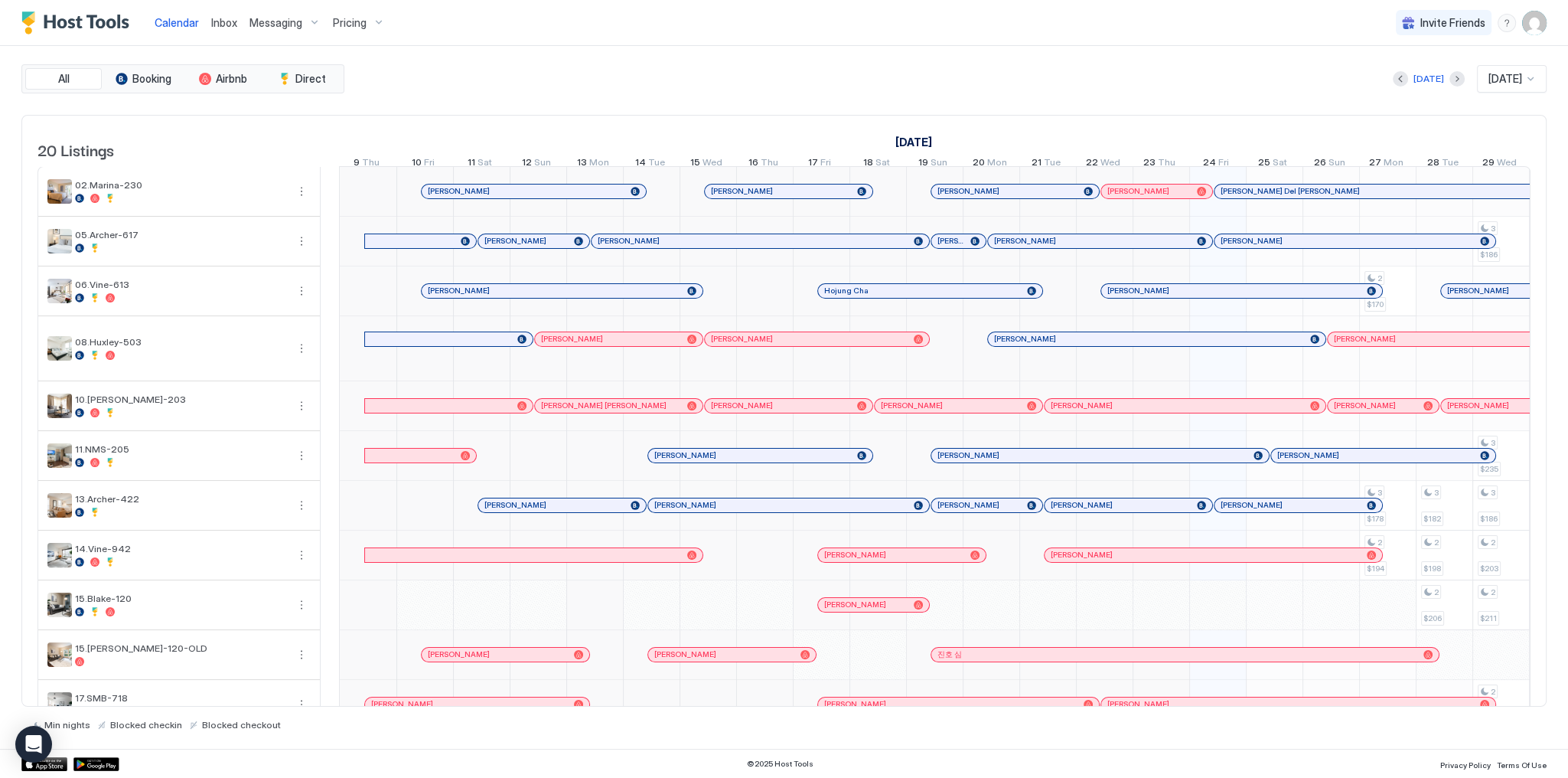
scroll to position [0, 850]
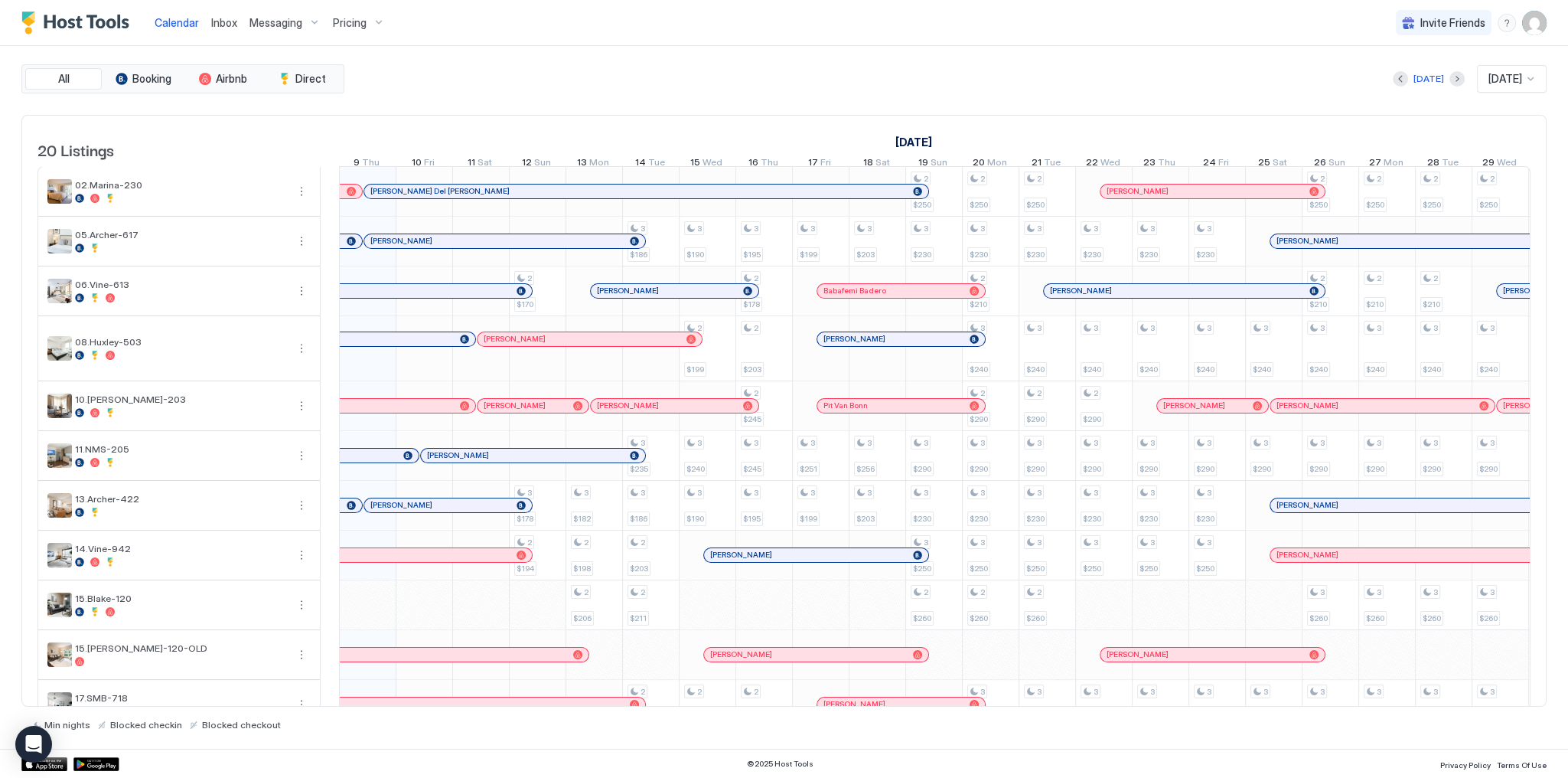
click at [778, 44] on div "Calendar Inbox Messaging Pricing Invite Friends SG" at bounding box center [784, 23] width 1568 height 46
click at [226, 20] on span "Inbox" at bounding box center [224, 23] width 26 height 13
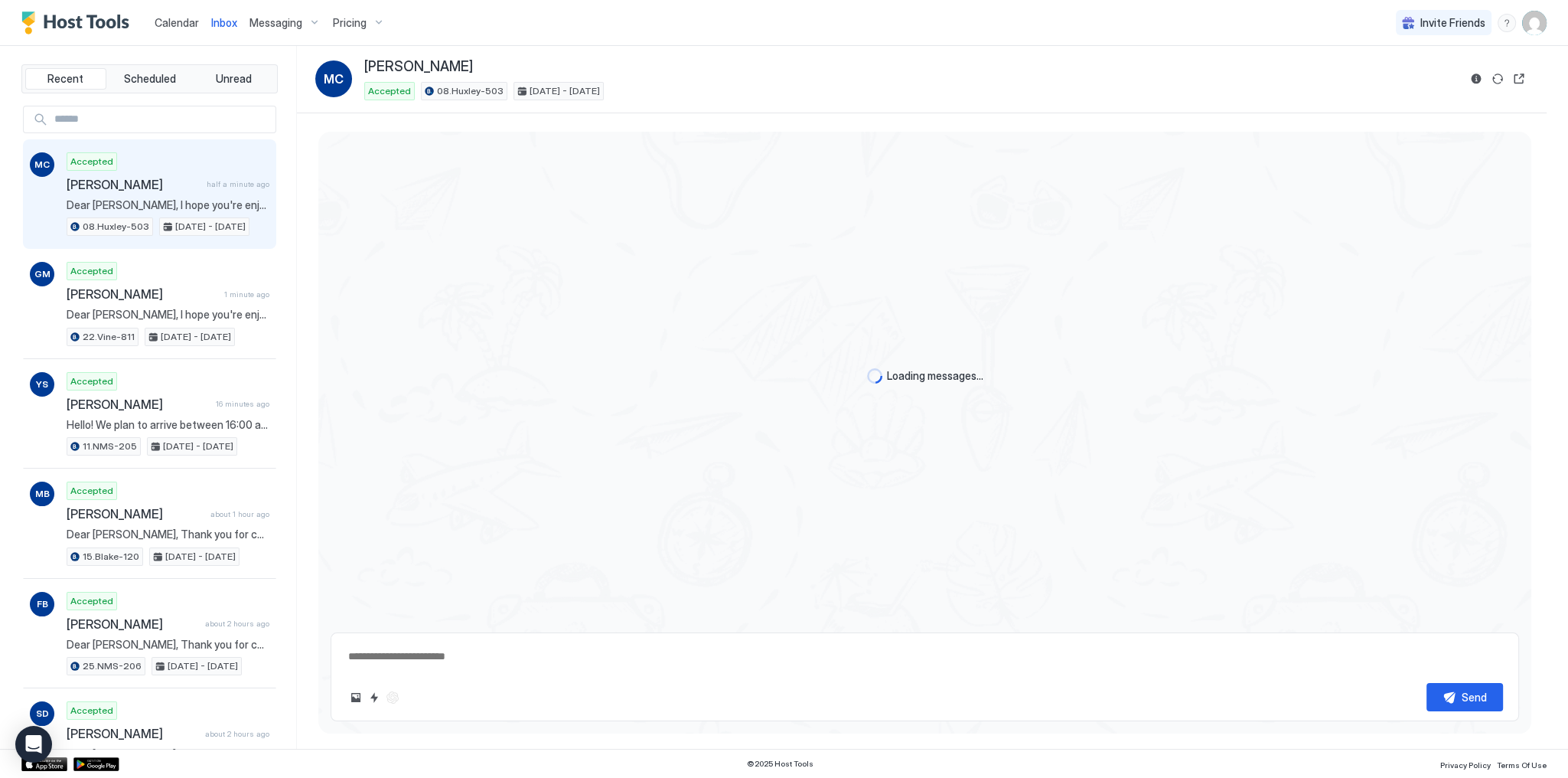
click at [165, 19] on span "Calendar" at bounding box center [176, 23] width 44 height 13
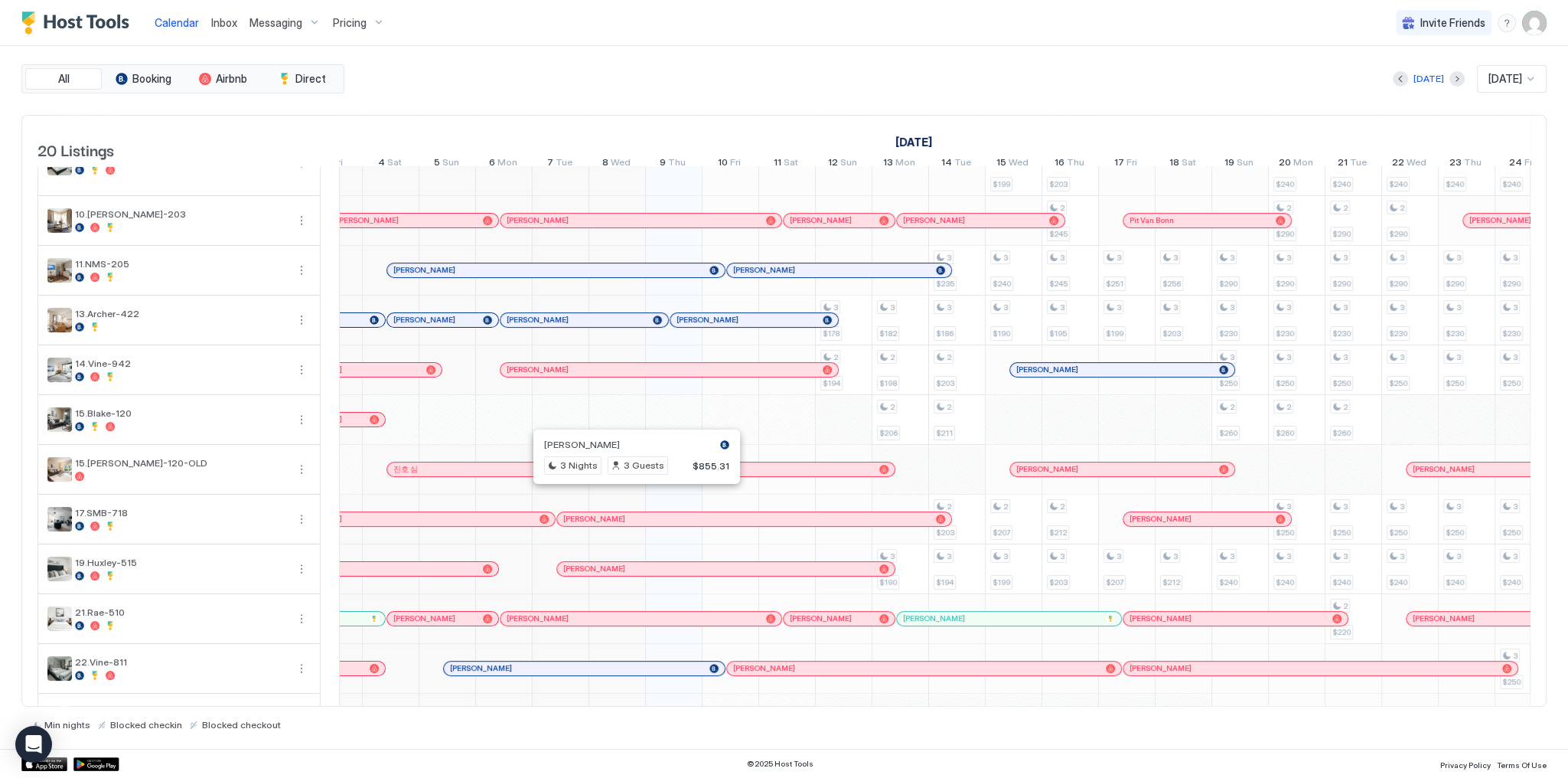
scroll to position [179, 0]
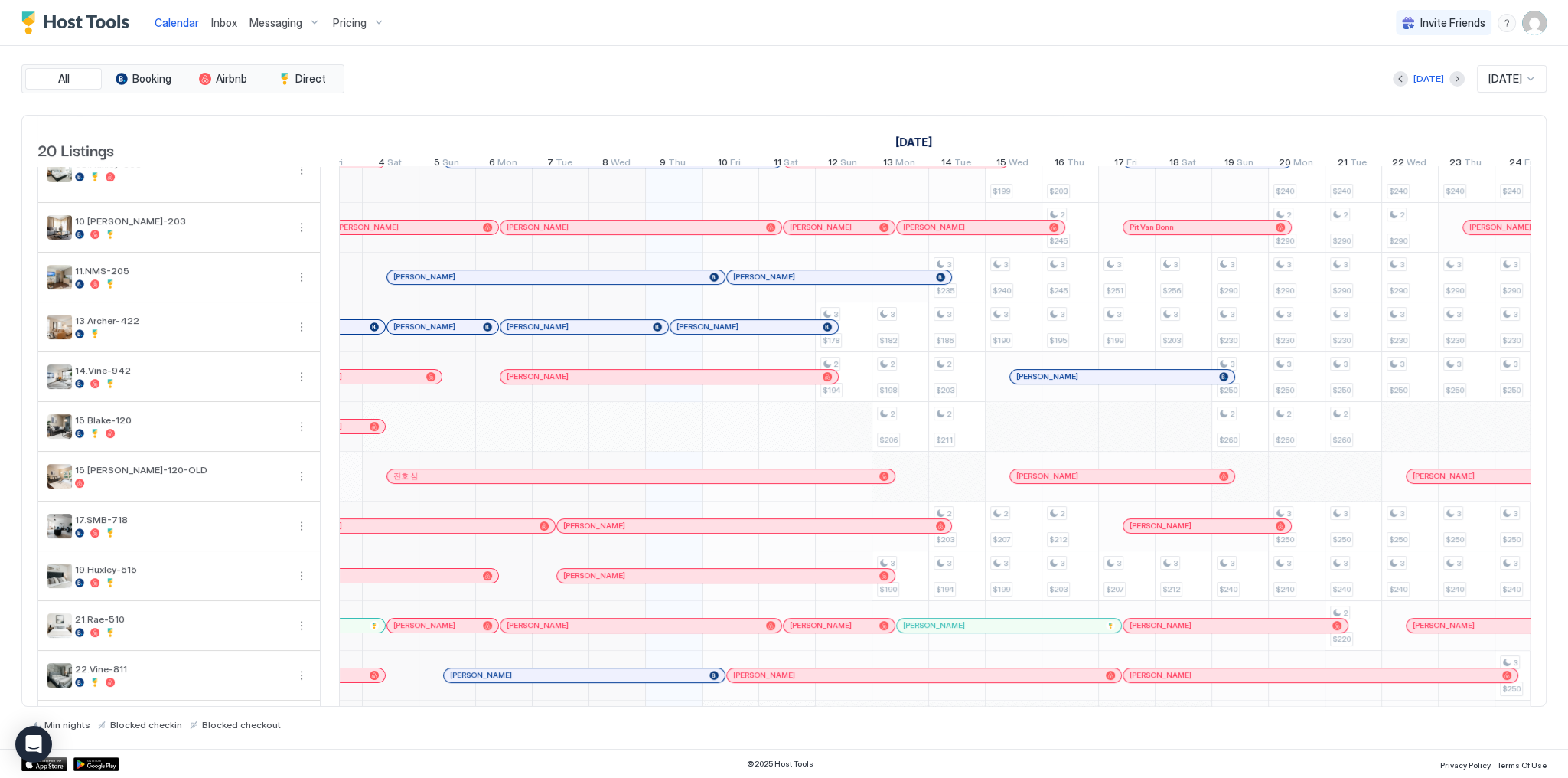
click at [696, 332] on span "[PERSON_NAME]" at bounding box center [707, 326] width 62 height 10
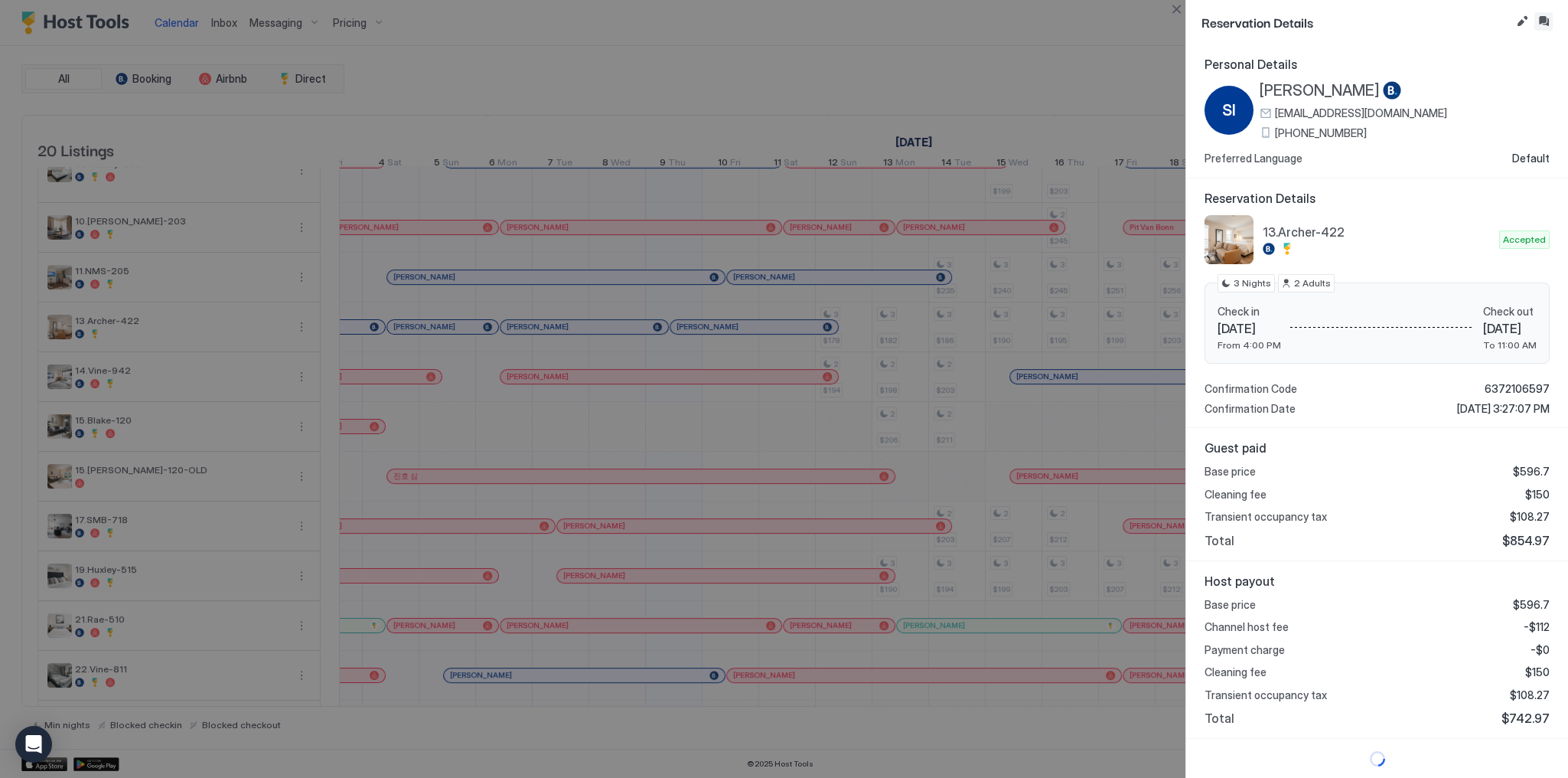
click at [1546, 24] on button "Inbox" at bounding box center [1544, 22] width 19 height 19
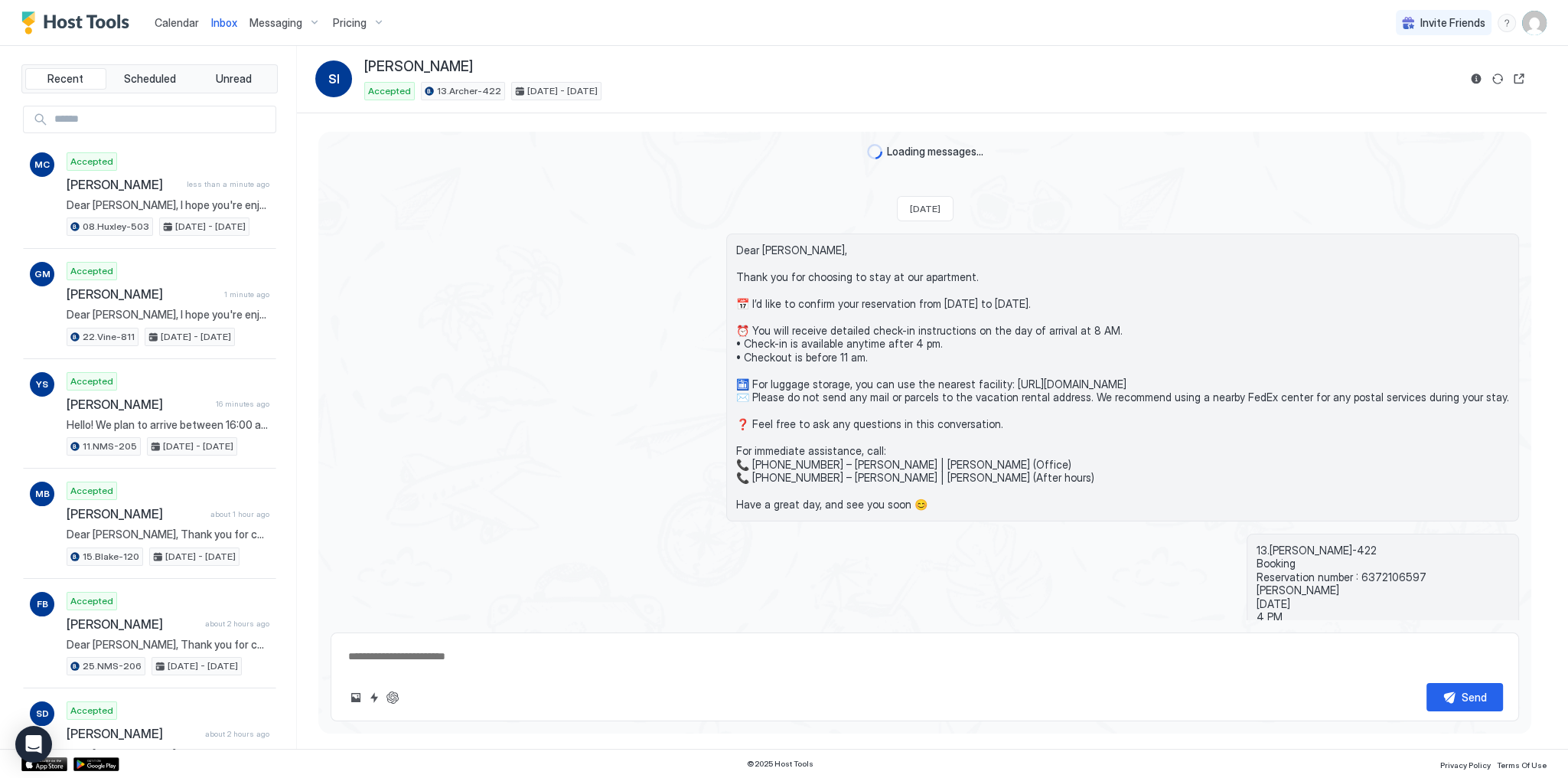
scroll to position [1660, 0]
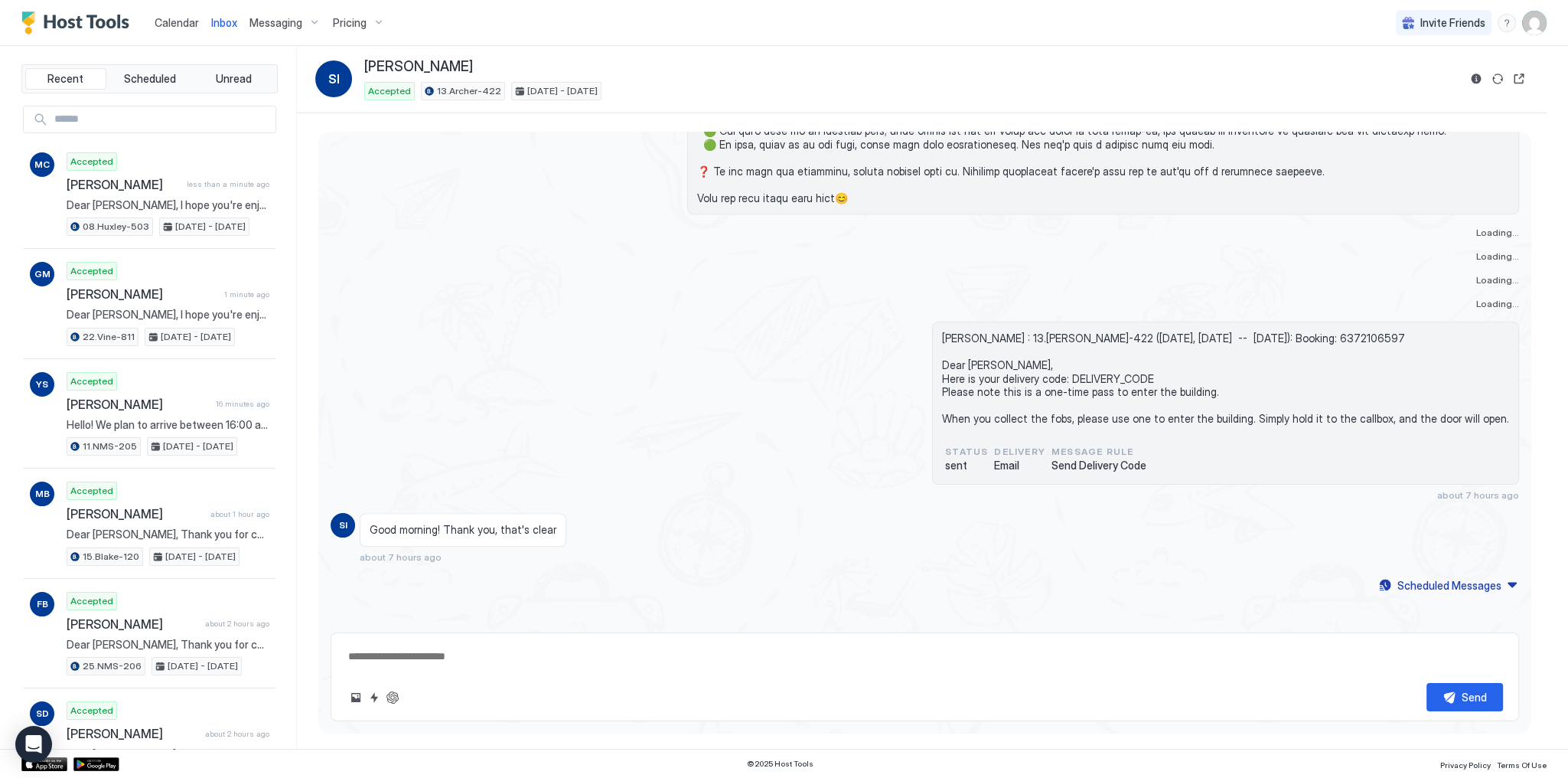
click at [576, 650] on textarea at bounding box center [924, 656] width 1157 height 28
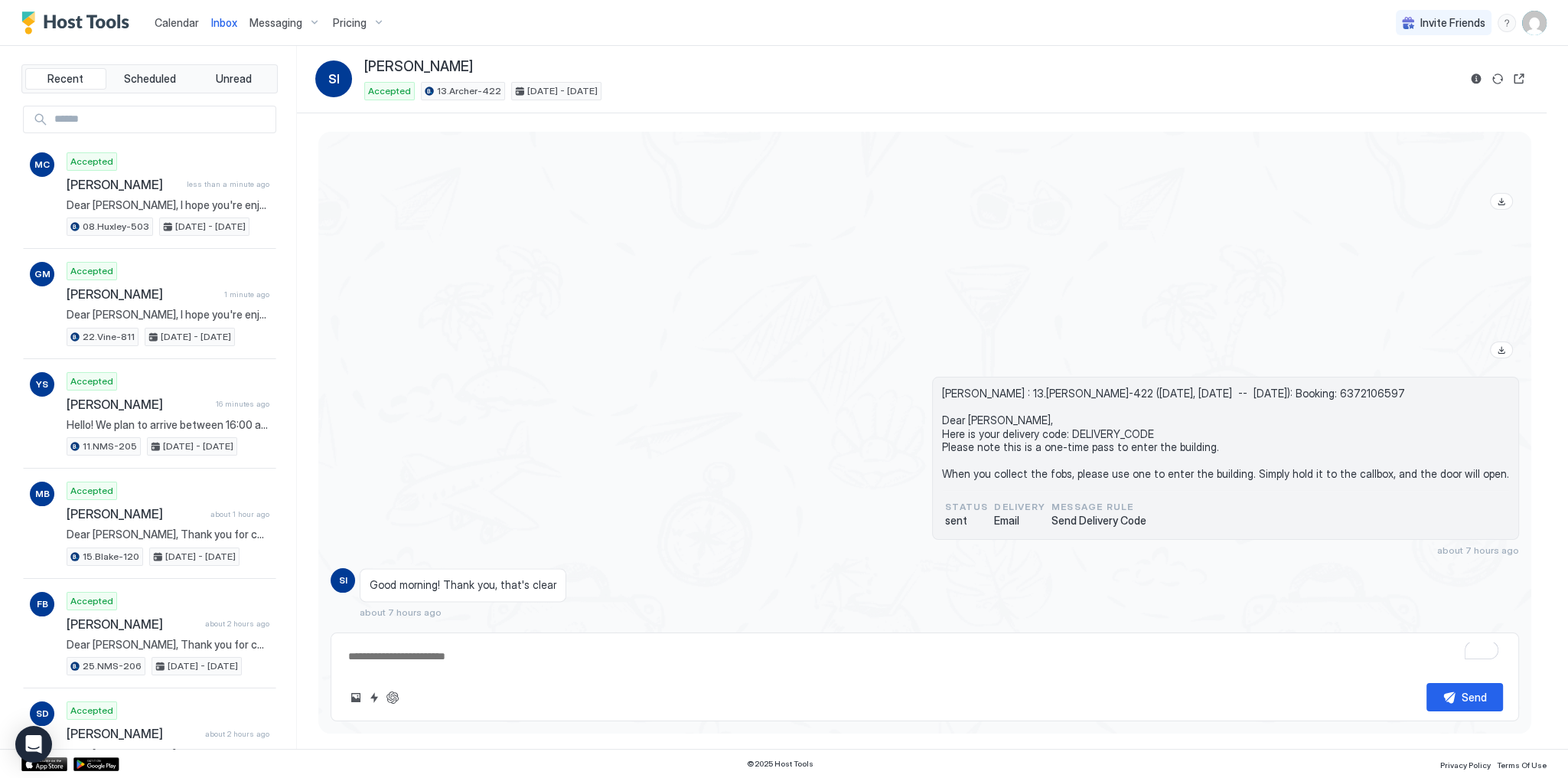
scroll to position [2511, 0]
click at [590, 663] on textarea "To enrich screen reader interactions, please activate Accessibility in Grammarl…" at bounding box center [924, 656] width 1157 height 28
paste textarea "**********"
type textarea "*"
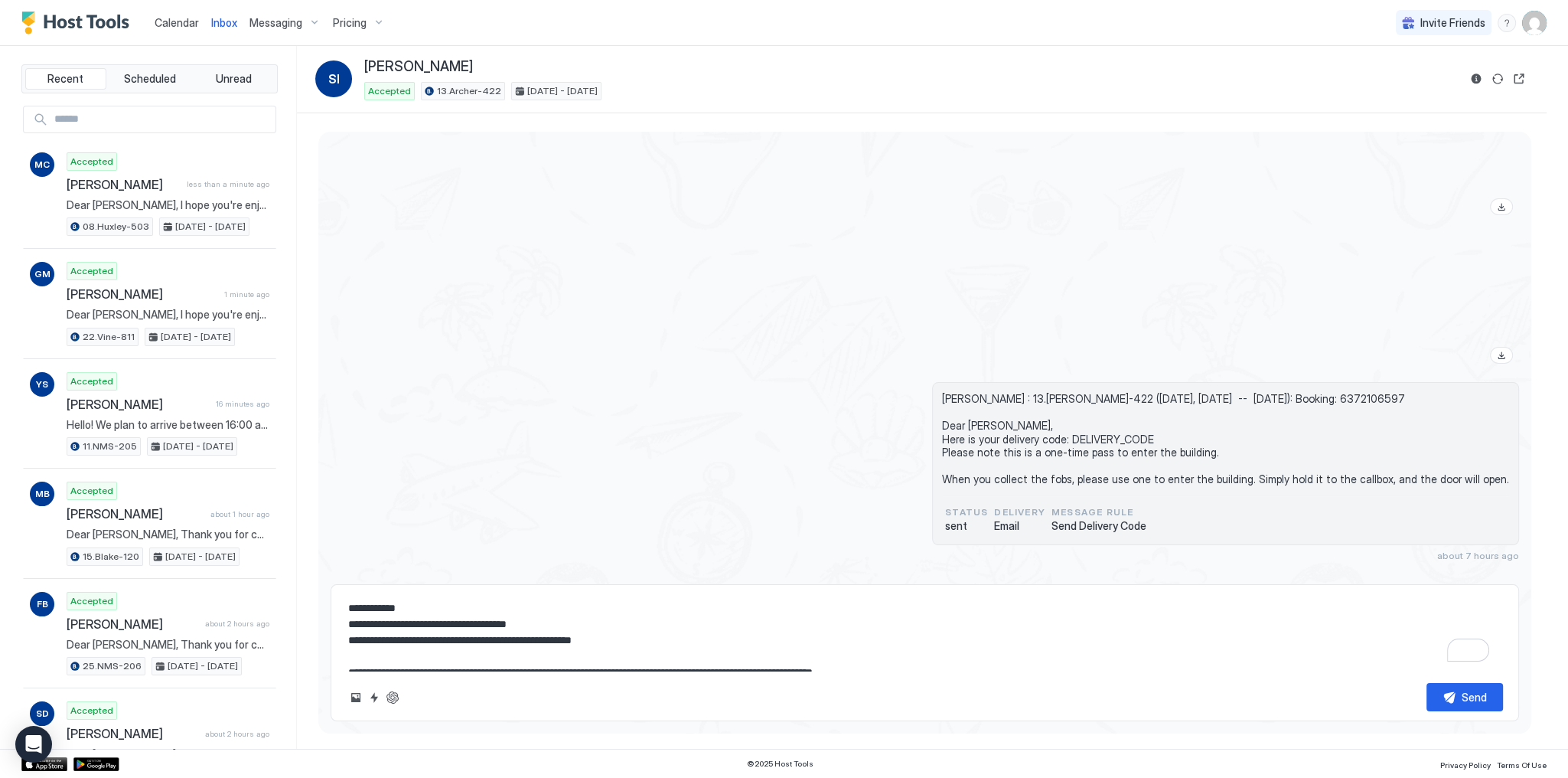
scroll to position [40, 0]
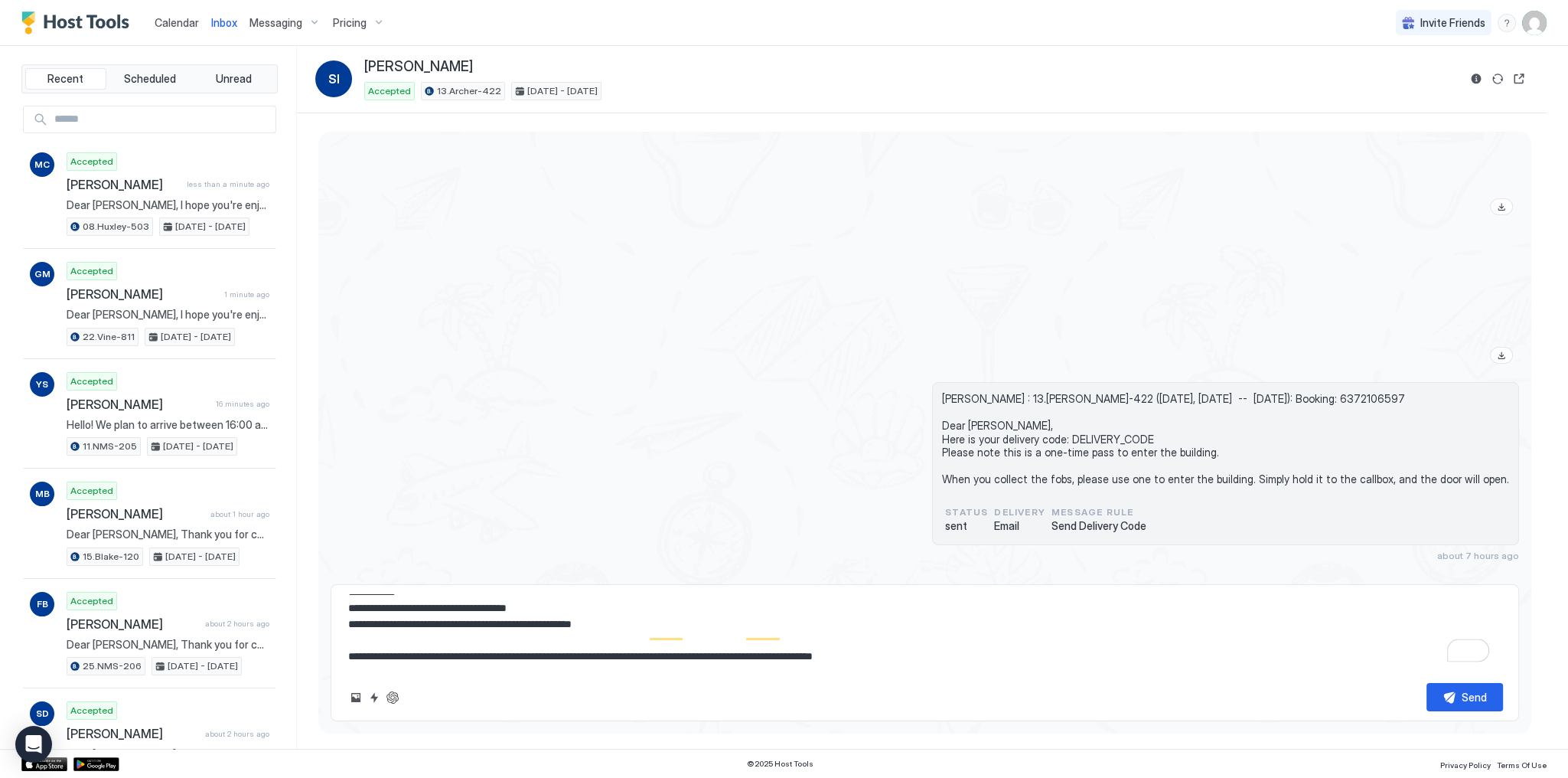
type textarea "**********"
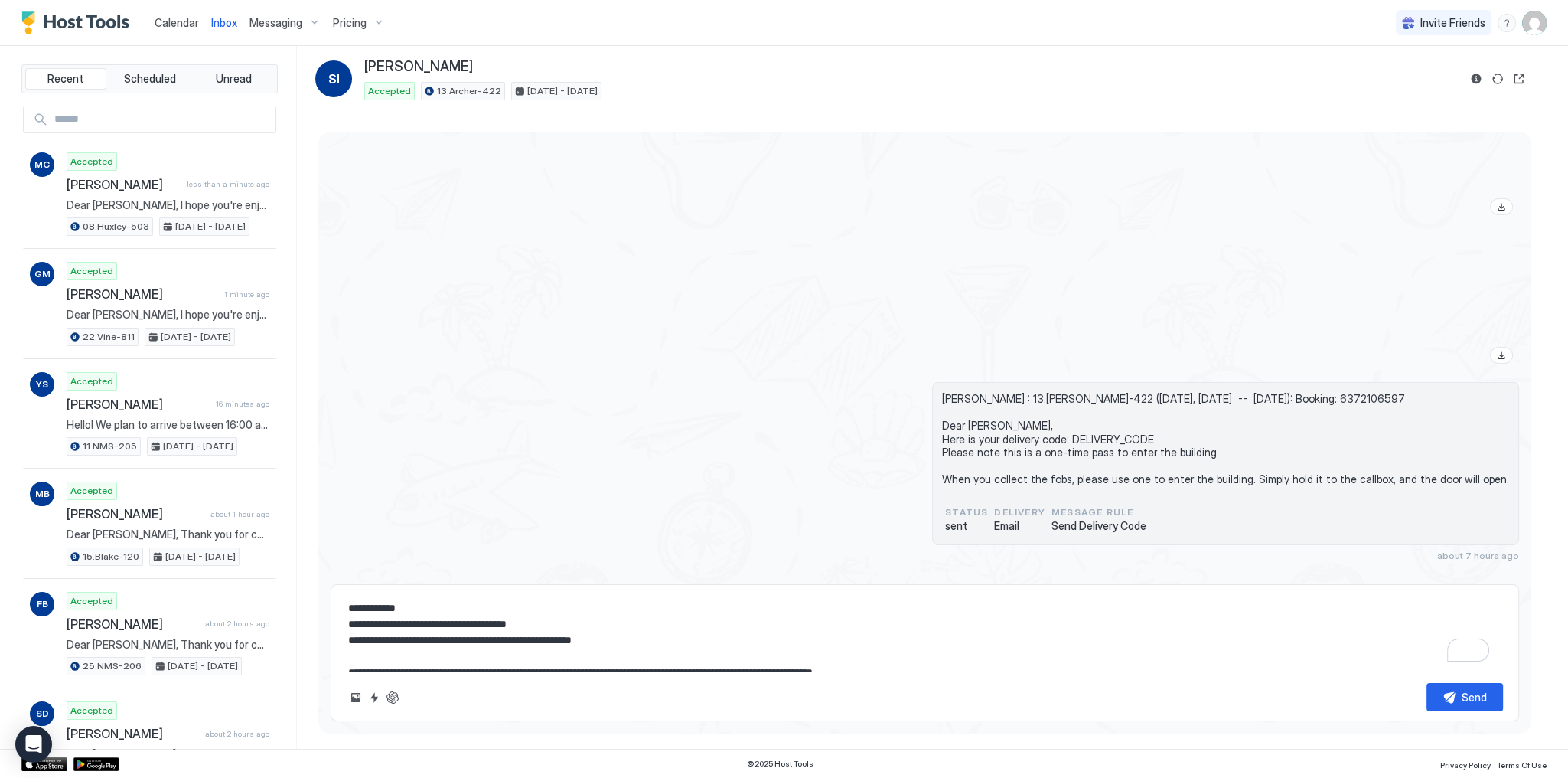
click at [539, 628] on textarea "**********" at bounding box center [924, 632] width 1157 height 76
type textarea "*"
type textarea "**********"
type textarea "*"
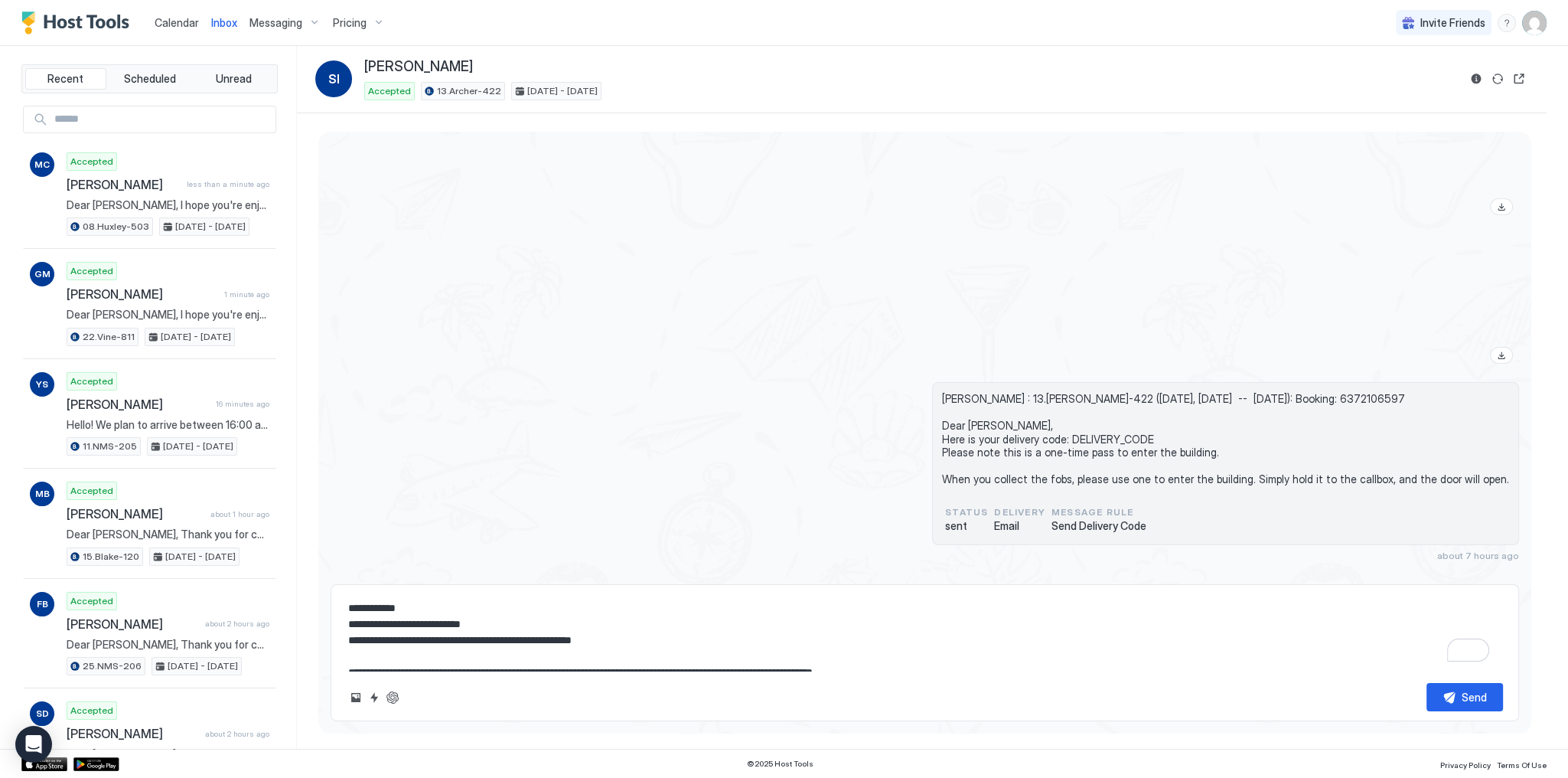
type textarea "**********"
type textarea "*"
type textarea "**********"
type textarea "*"
type textarea "**********"
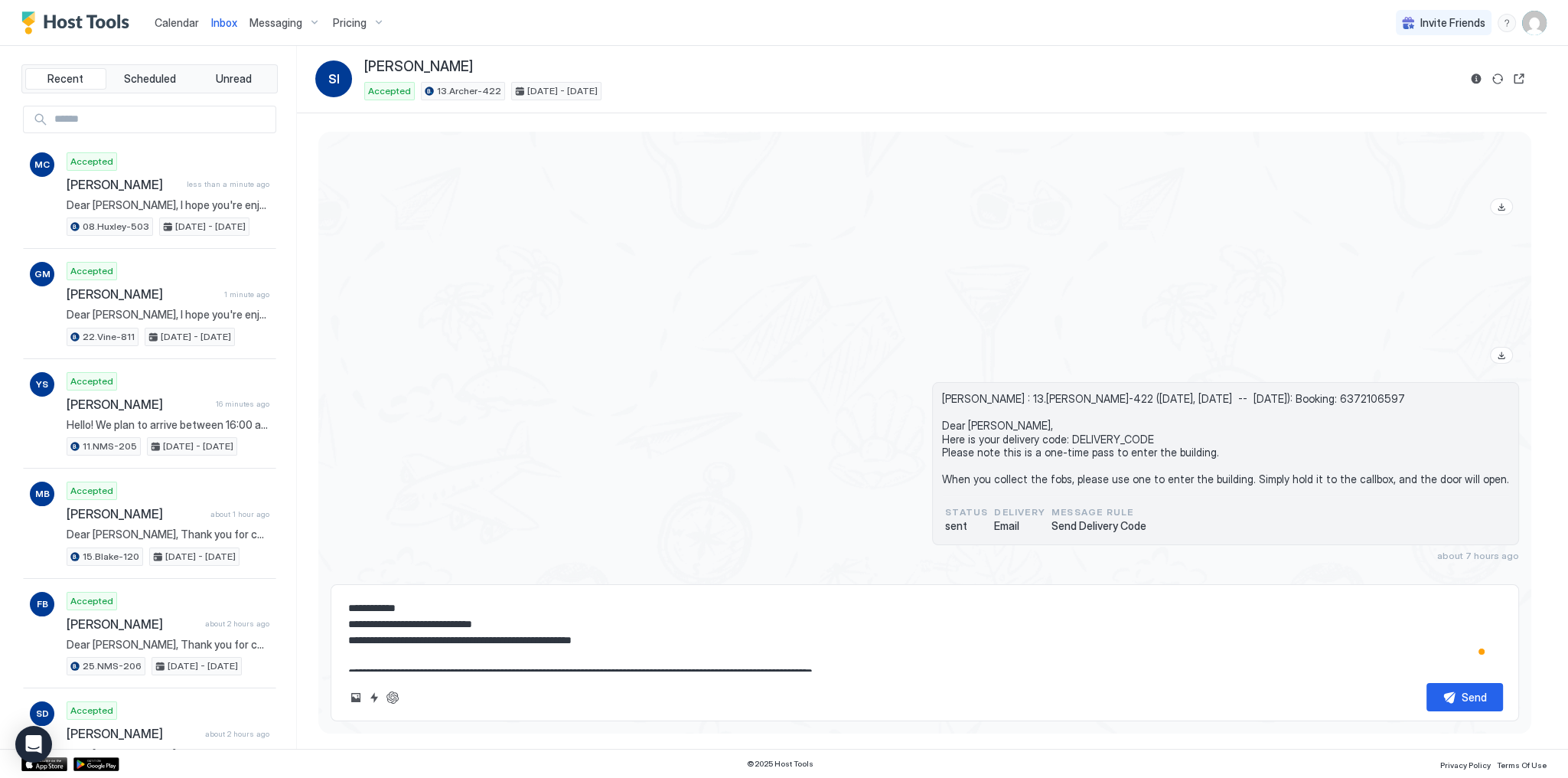
type textarea "*"
type textarea "**********"
type textarea "*"
type textarea "**********"
click at [902, 438] on div "Sergei Ivanov : 13.Archer-422 (today, October 9th -- Sun, October 12th): Bookin…" at bounding box center [925, 472] width 1189 height 179
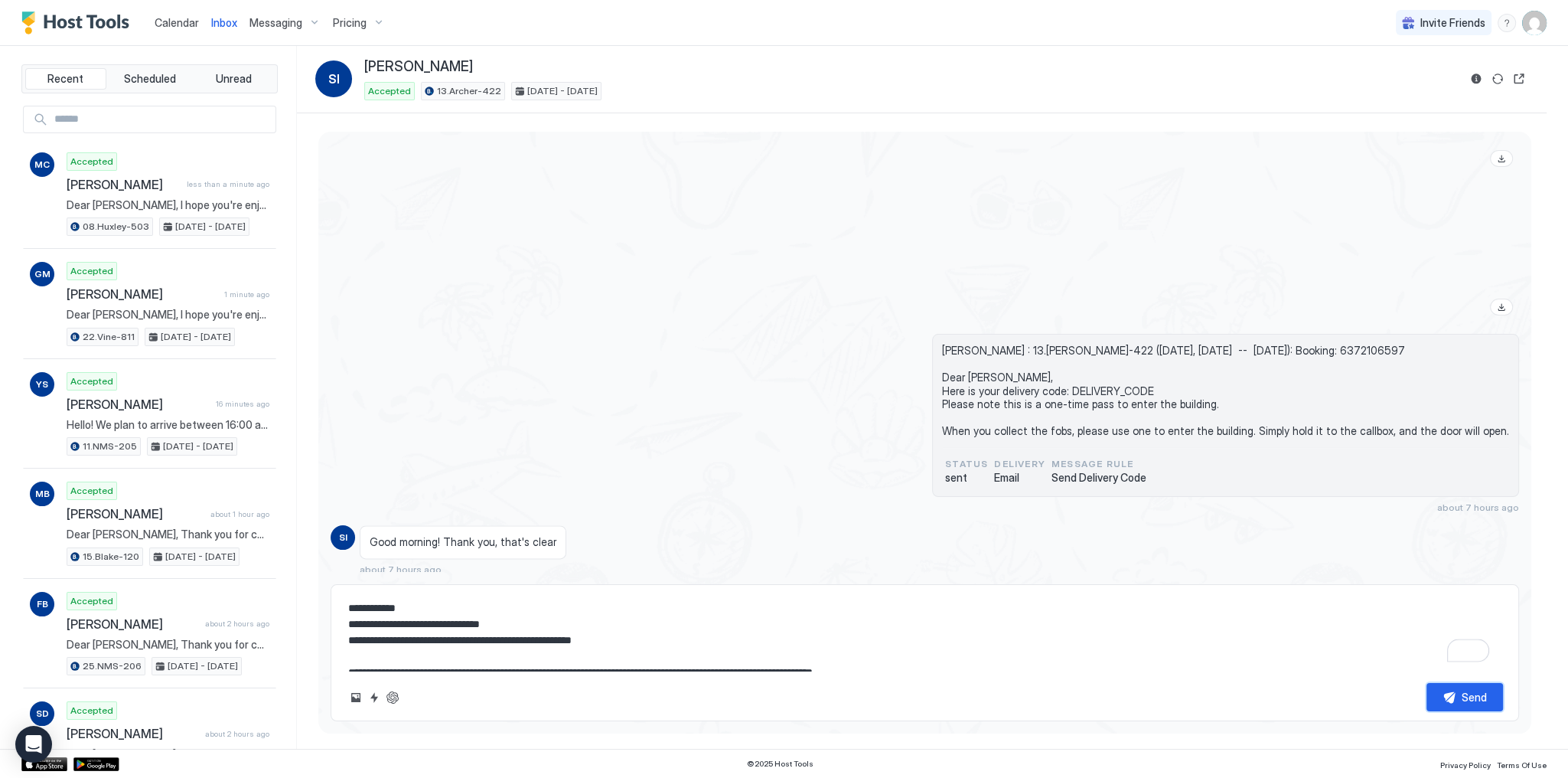
click at [1445, 696] on button "Send" at bounding box center [1465, 697] width 76 height 28
type textarea "*"
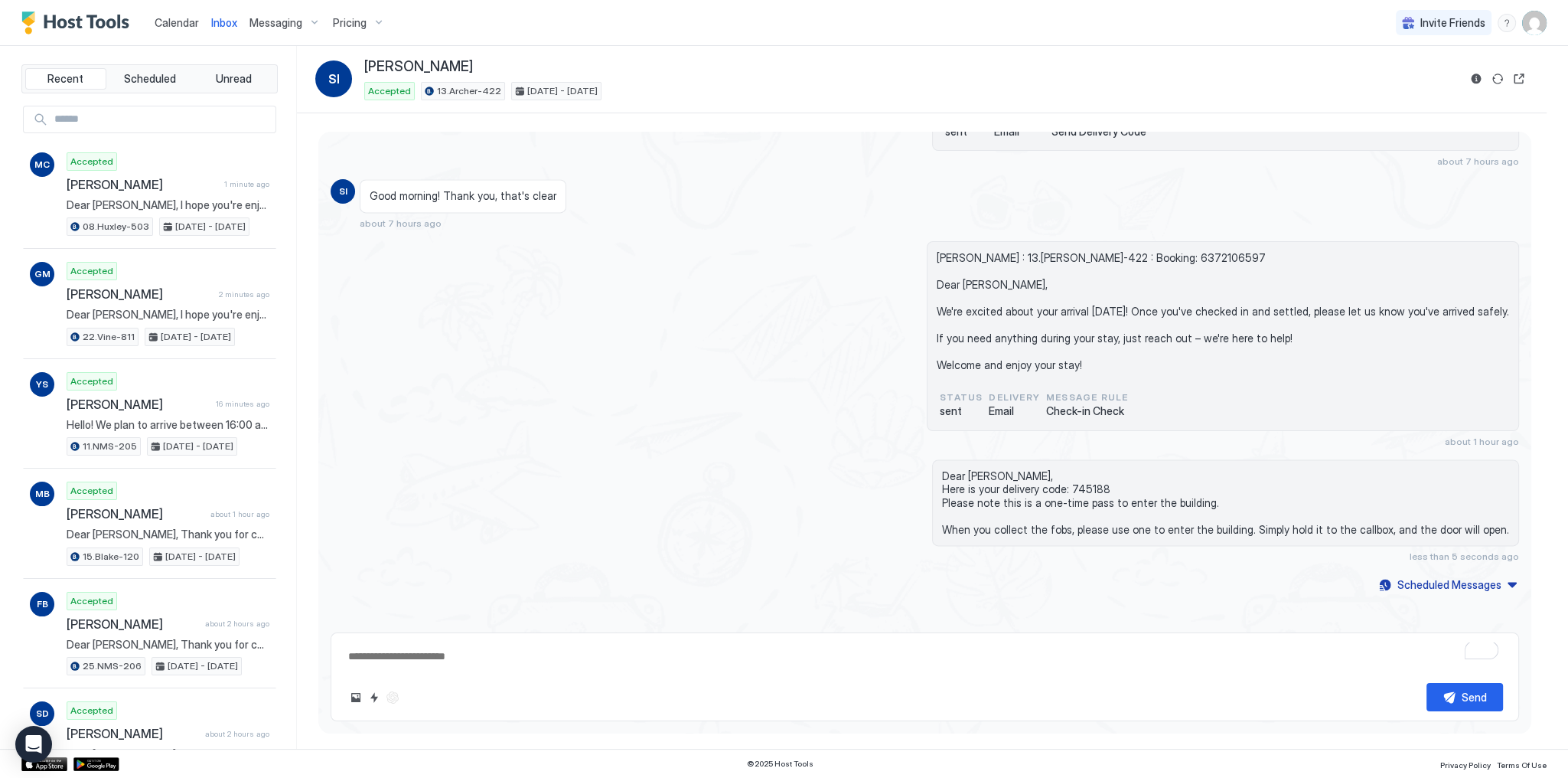
click at [793, 326] on div "Sergei Ivanov : 13.Archer-422 : Booking: 6372106597 Dear Sergei, We're excited …" at bounding box center [925, 344] width 1189 height 206
click at [160, 27] on span "Calendar" at bounding box center [176, 23] width 44 height 13
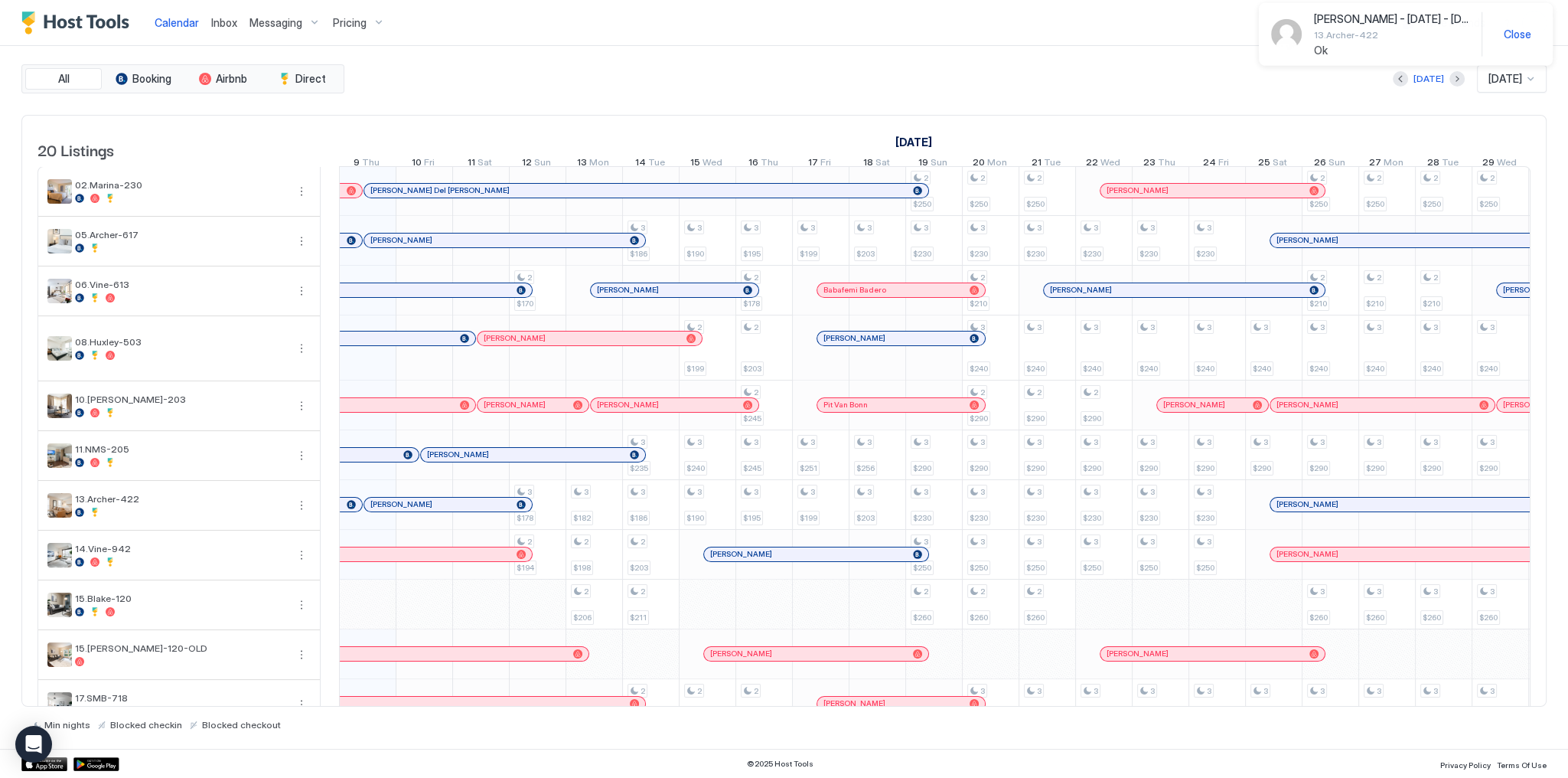
scroll to position [0, 850]
click at [229, 30] on link "Inbox" at bounding box center [224, 23] width 26 height 16
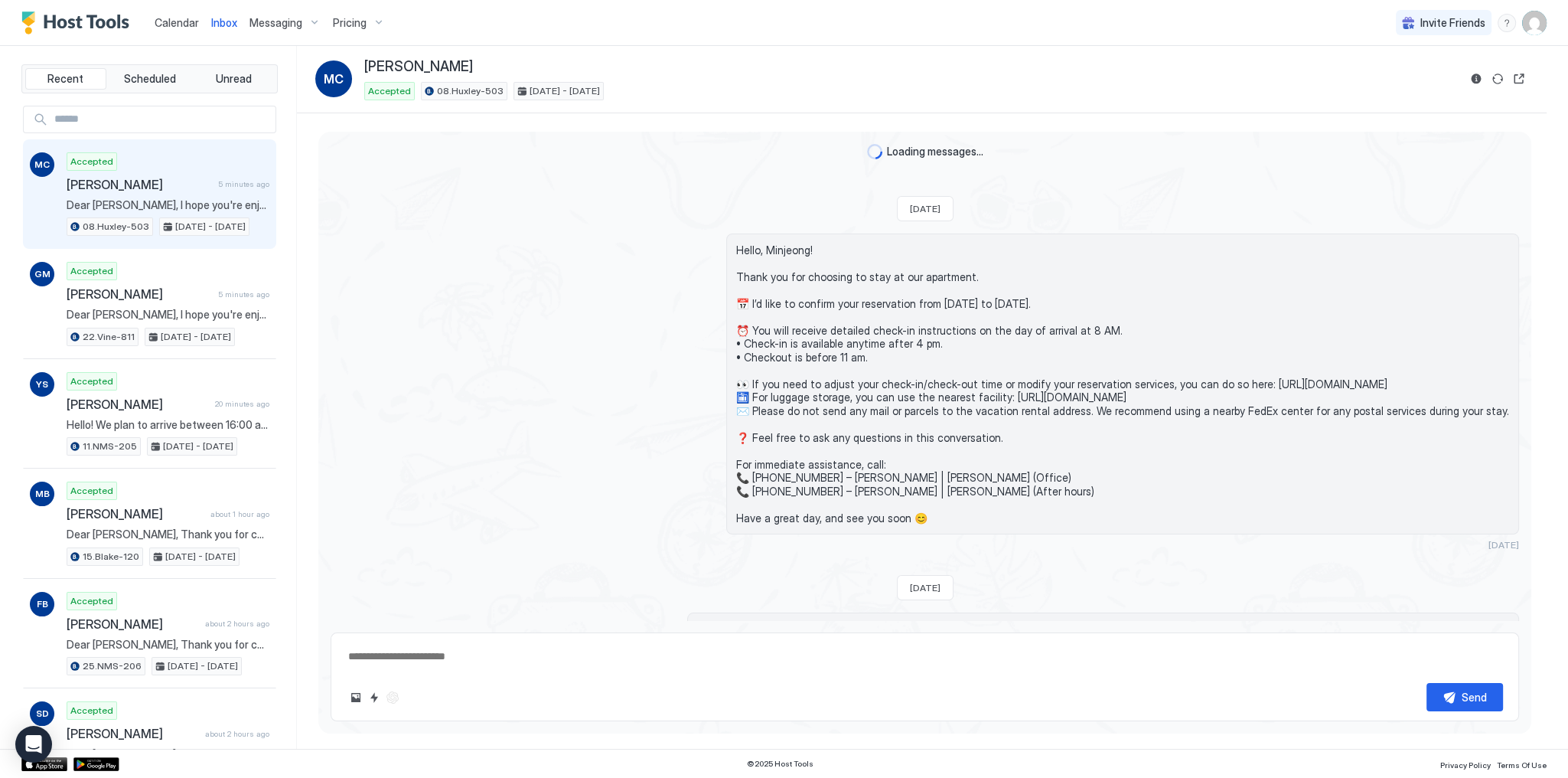
click at [229, 30] on link "Inbox" at bounding box center [224, 23] width 26 height 16
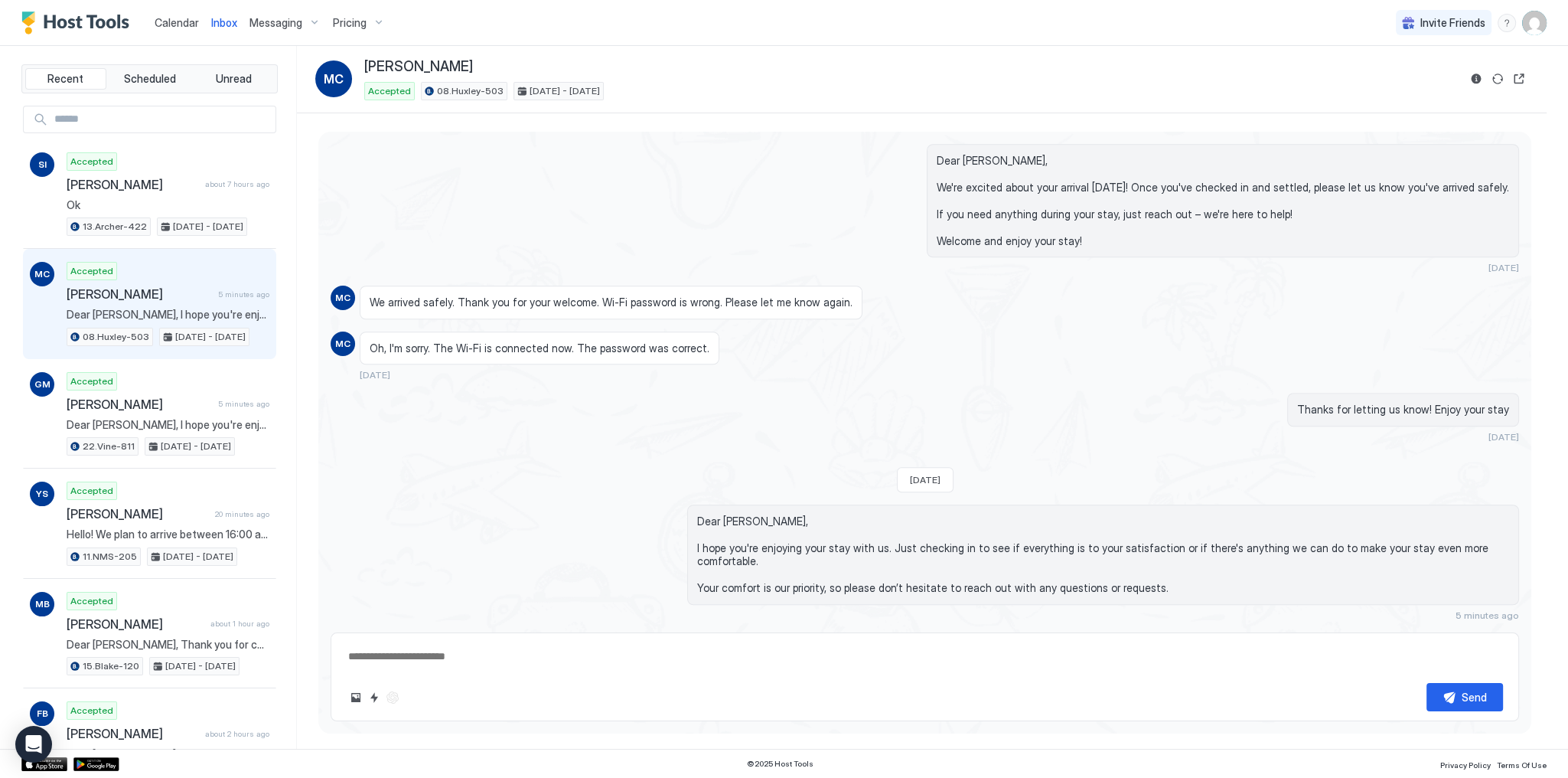
scroll to position [2677, 0]
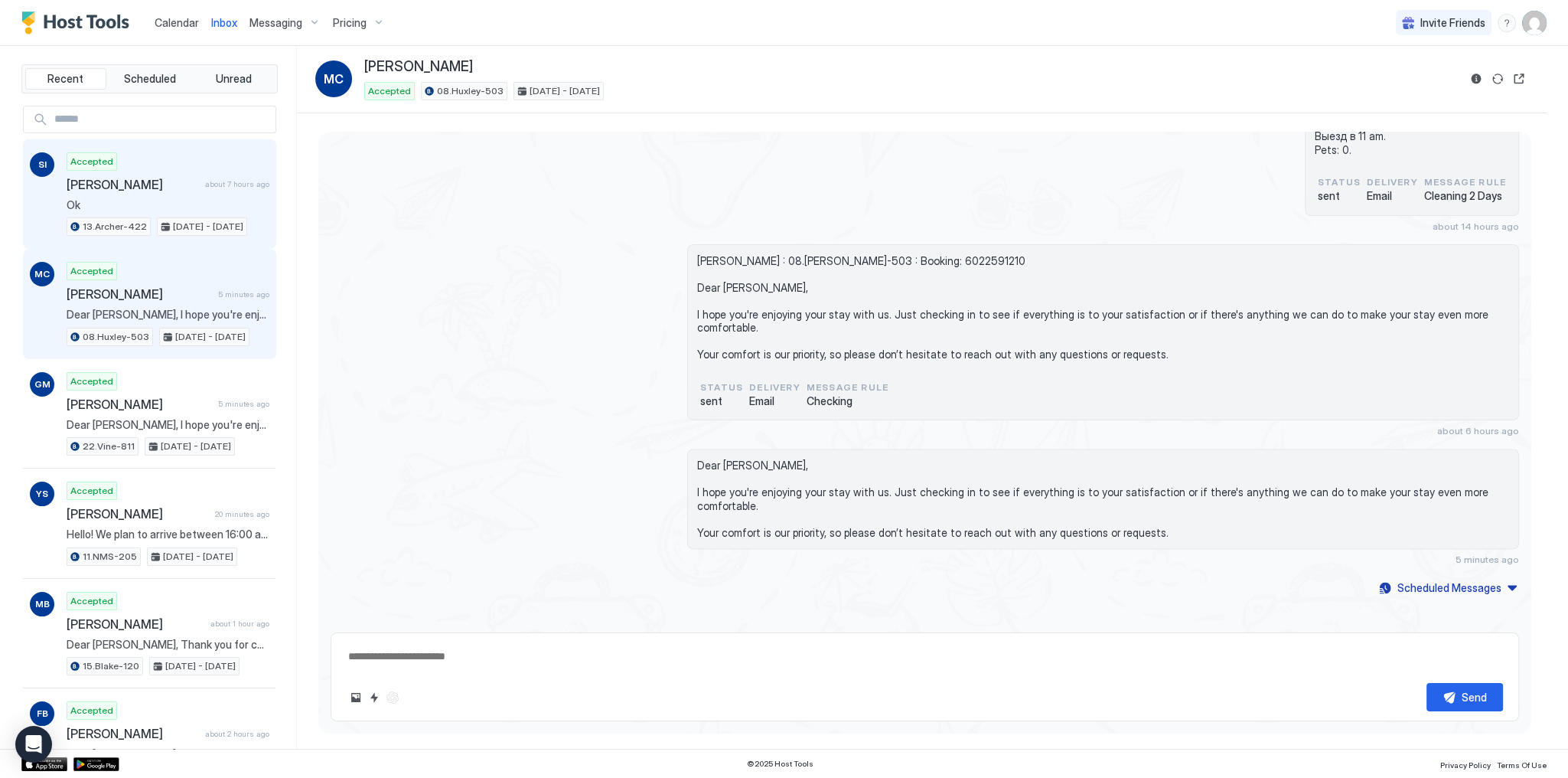
click at [205, 198] on span "Ok" at bounding box center [168, 205] width 203 height 14
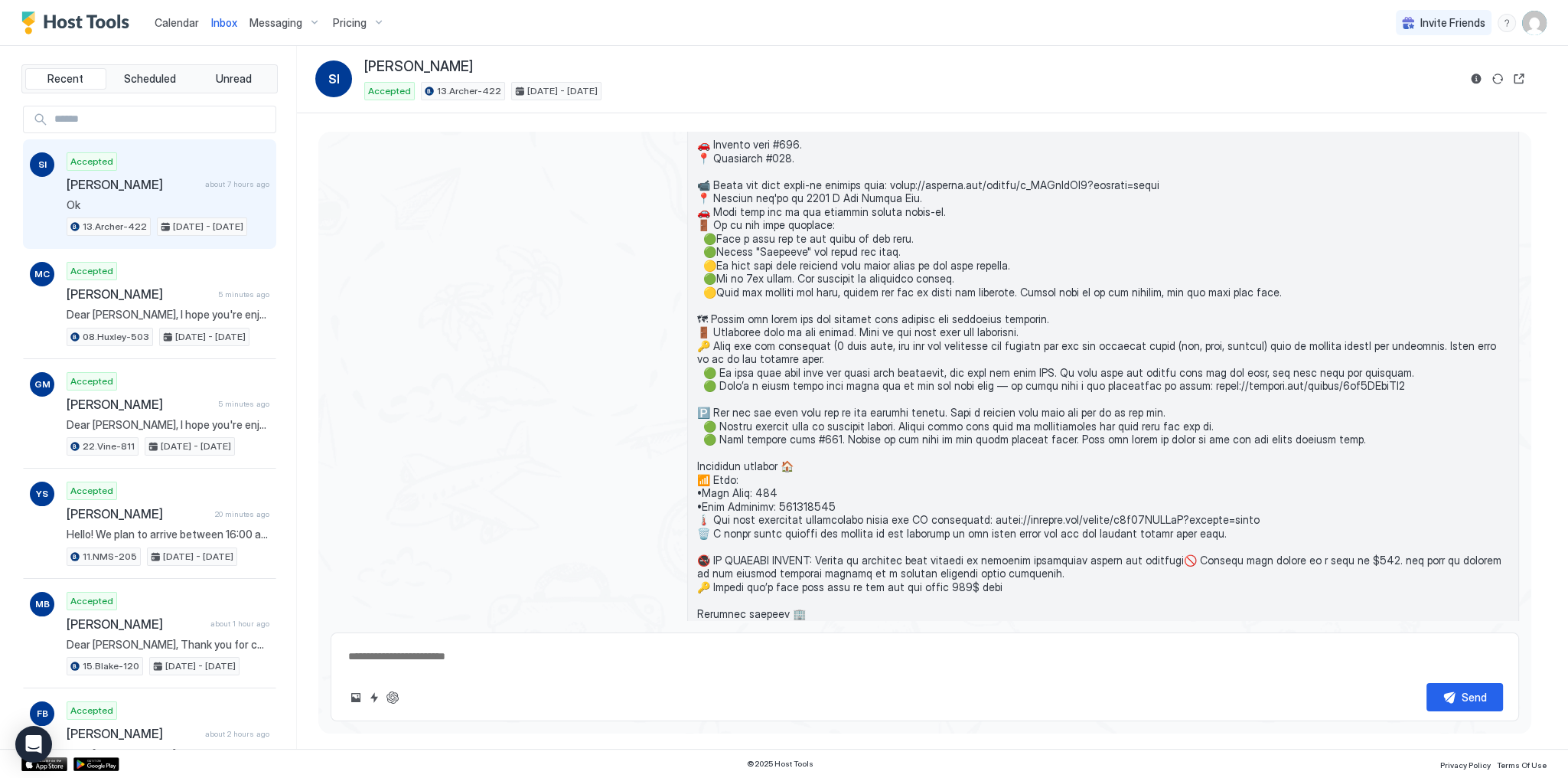
scroll to position [2980, 0]
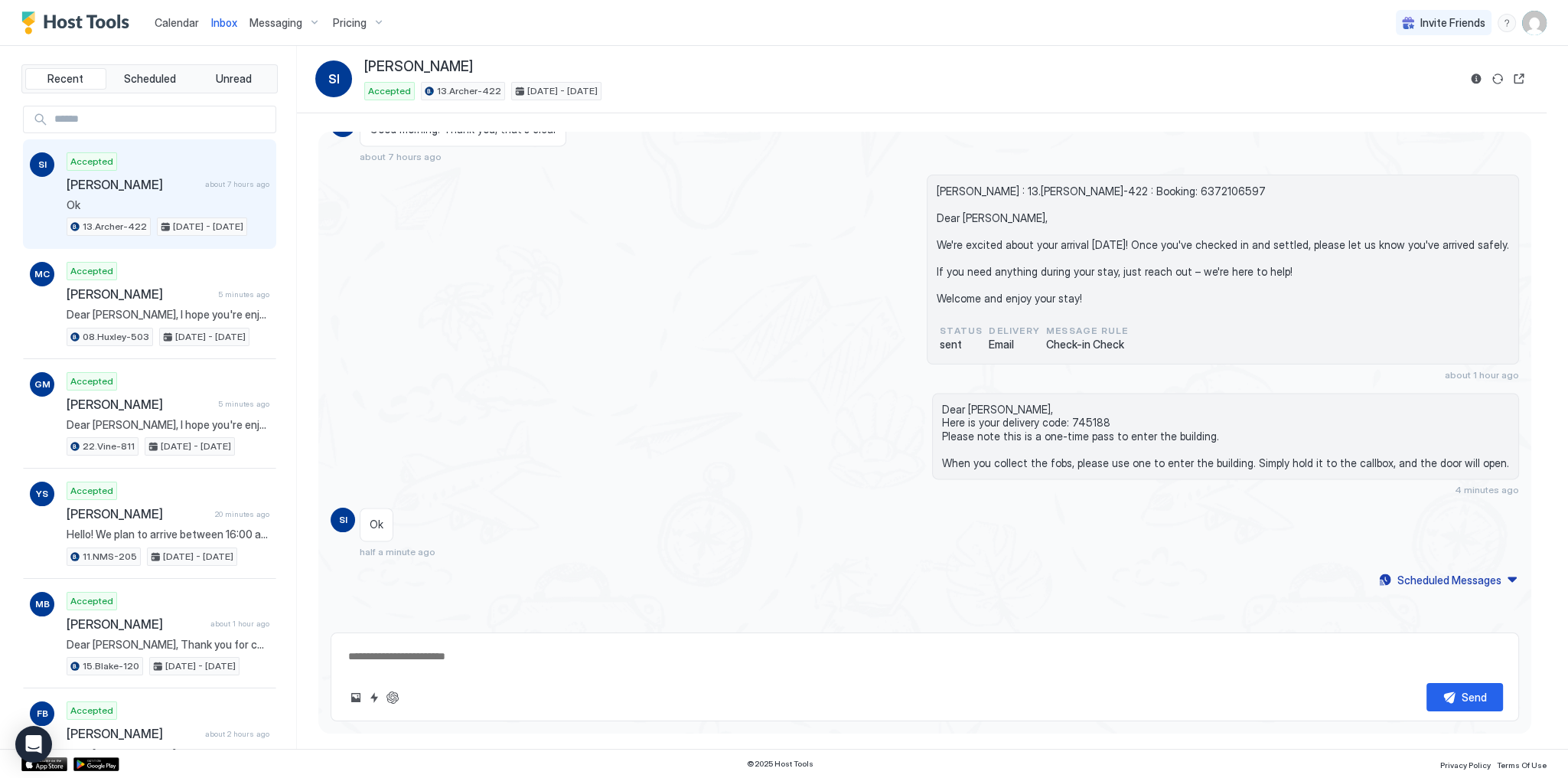
click at [675, 226] on div "Sergei Ivanov : 13.Archer-422 : Booking: 6372106597 Dear Sergei, We're excited …" at bounding box center [925, 278] width 1189 height 206
type textarea "*"
